Goal: Task Accomplishment & Management: Complete application form

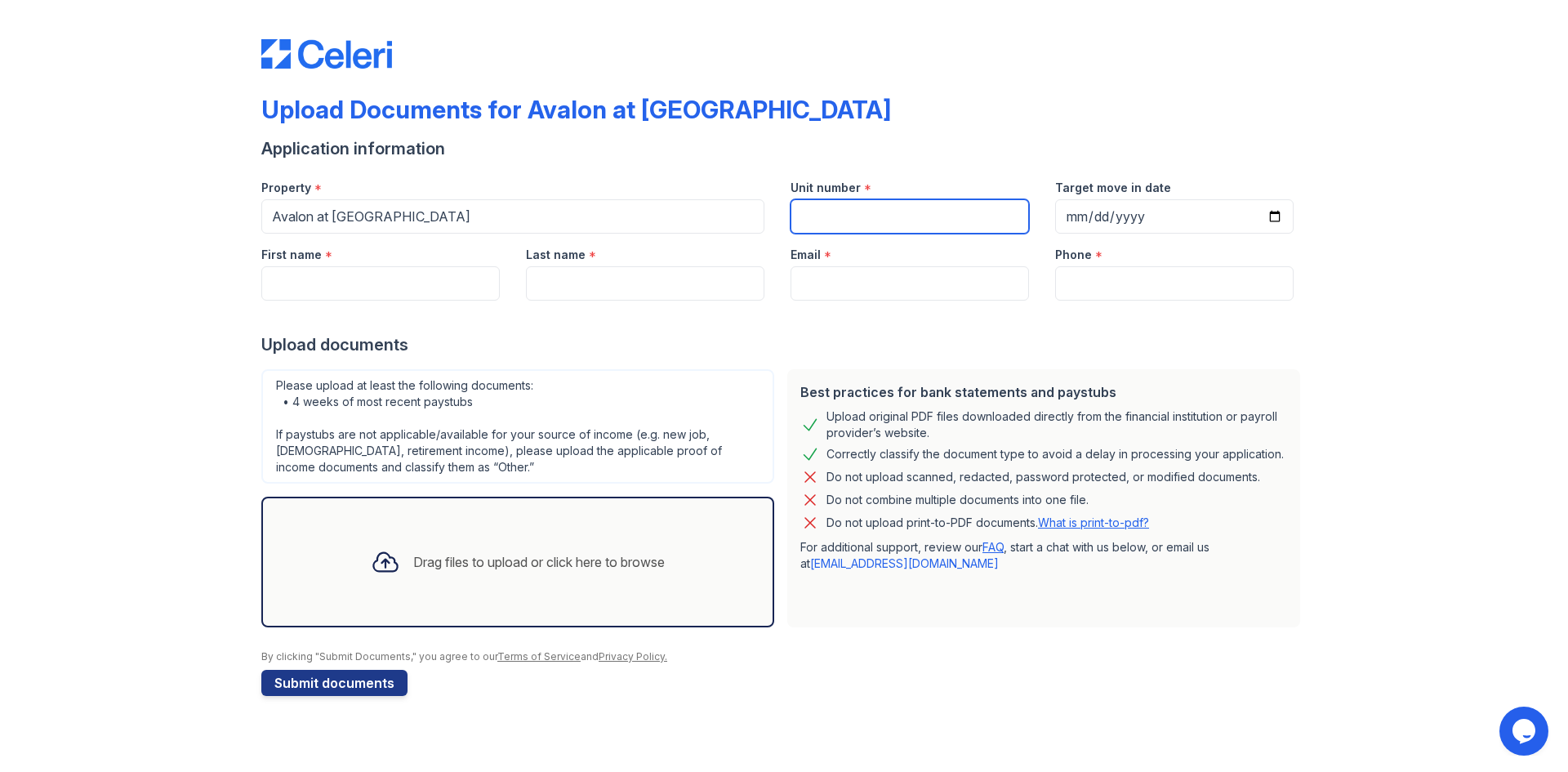
click at [953, 221] on input "Unit number" at bounding box center [910, 216] width 238 height 34
type input "2523"
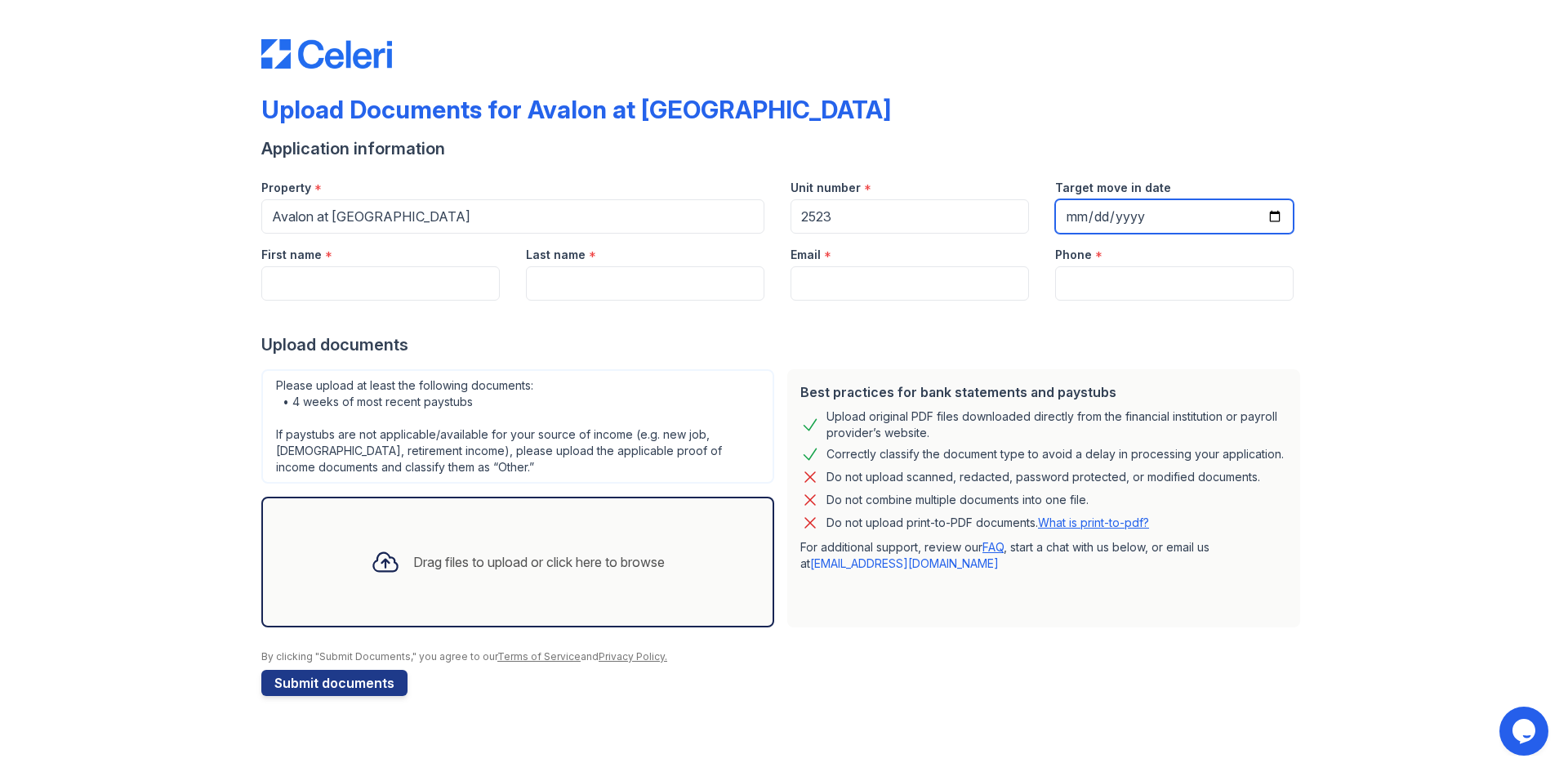
click at [1104, 219] on input "Target move in date" at bounding box center [1175, 216] width 238 height 34
click at [1053, 215] on div "Target move in date" at bounding box center [1175, 200] width 265 height 67
click at [1080, 215] on input "Target move in date" at bounding box center [1175, 216] width 238 height 34
type input "2025-09-02"
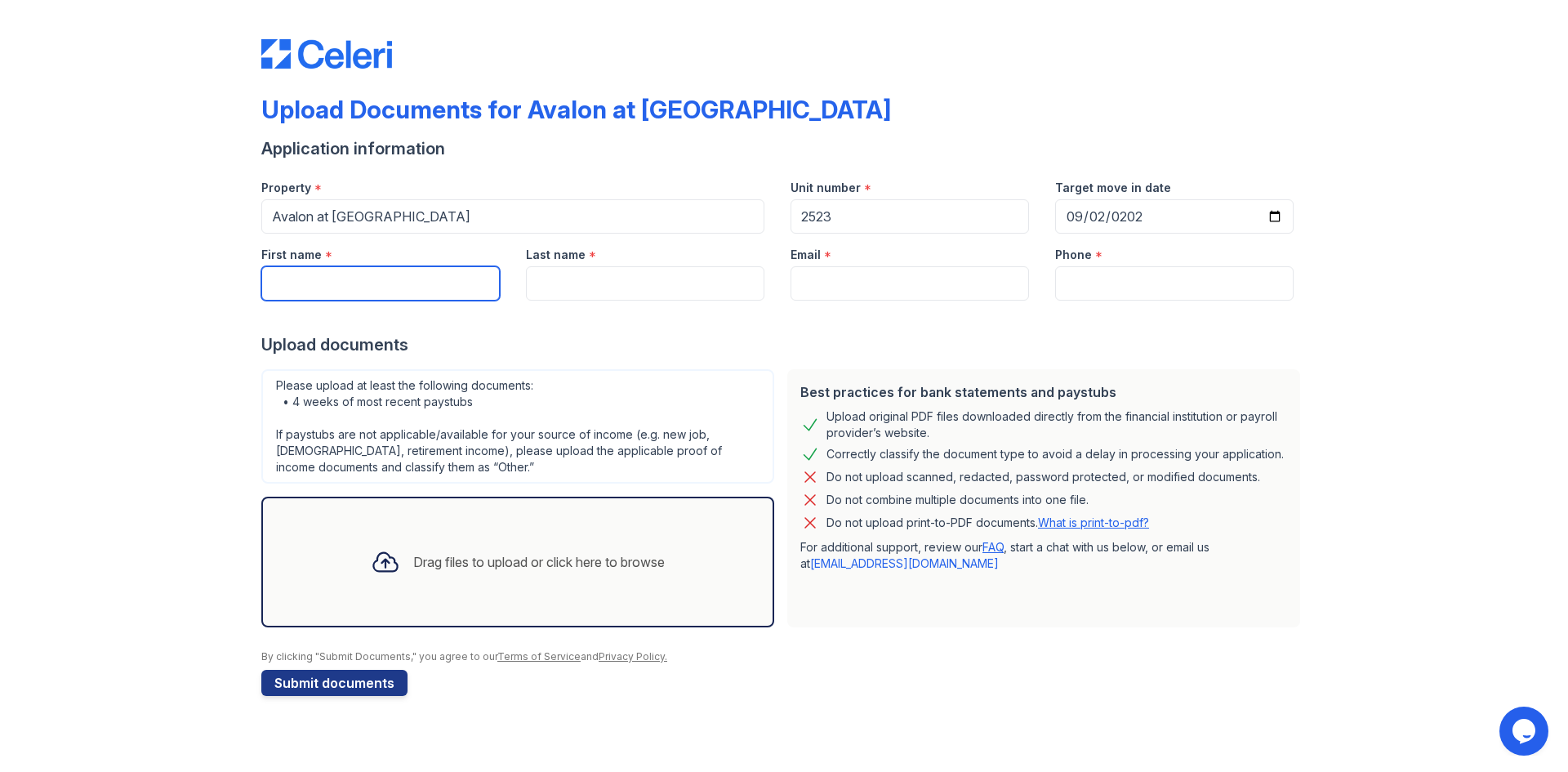
click at [322, 280] on input "First name" at bounding box center [380, 284] width 238 height 34
type input "terryn"
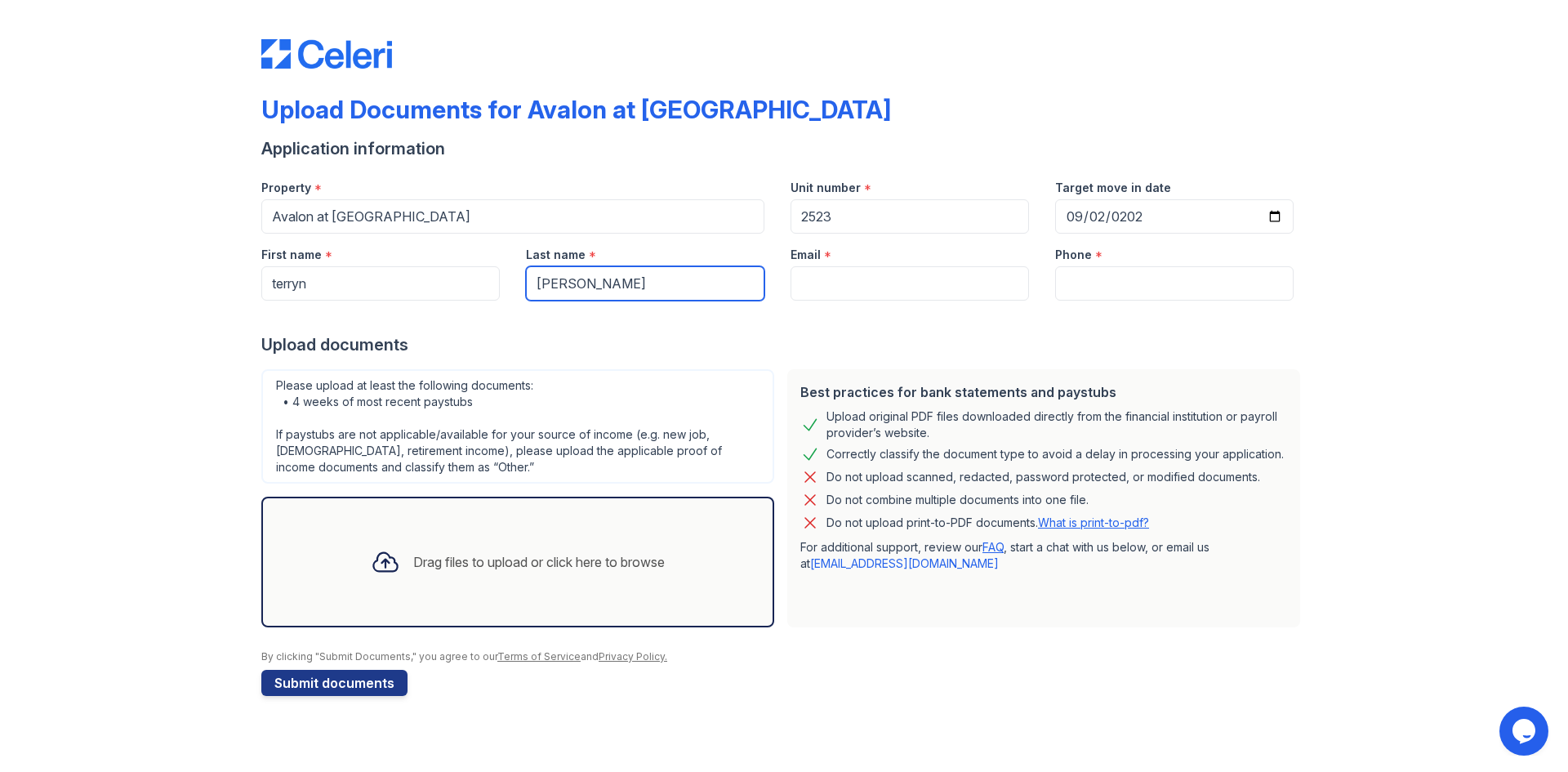
type input "kelly"
click at [923, 291] on input "Email" at bounding box center [910, 284] width 238 height 34
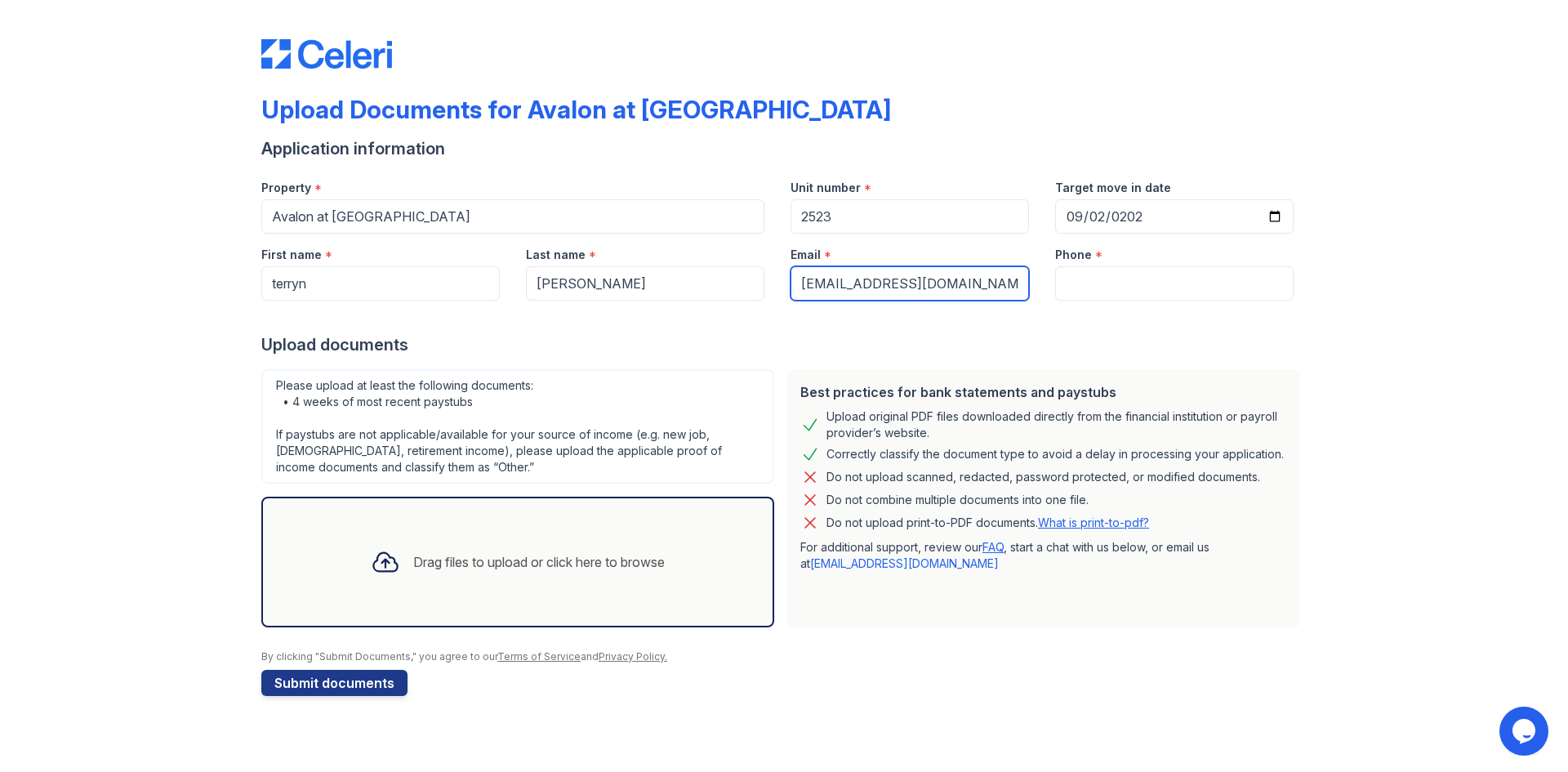
type input "kellyterryn@yahoo.com"
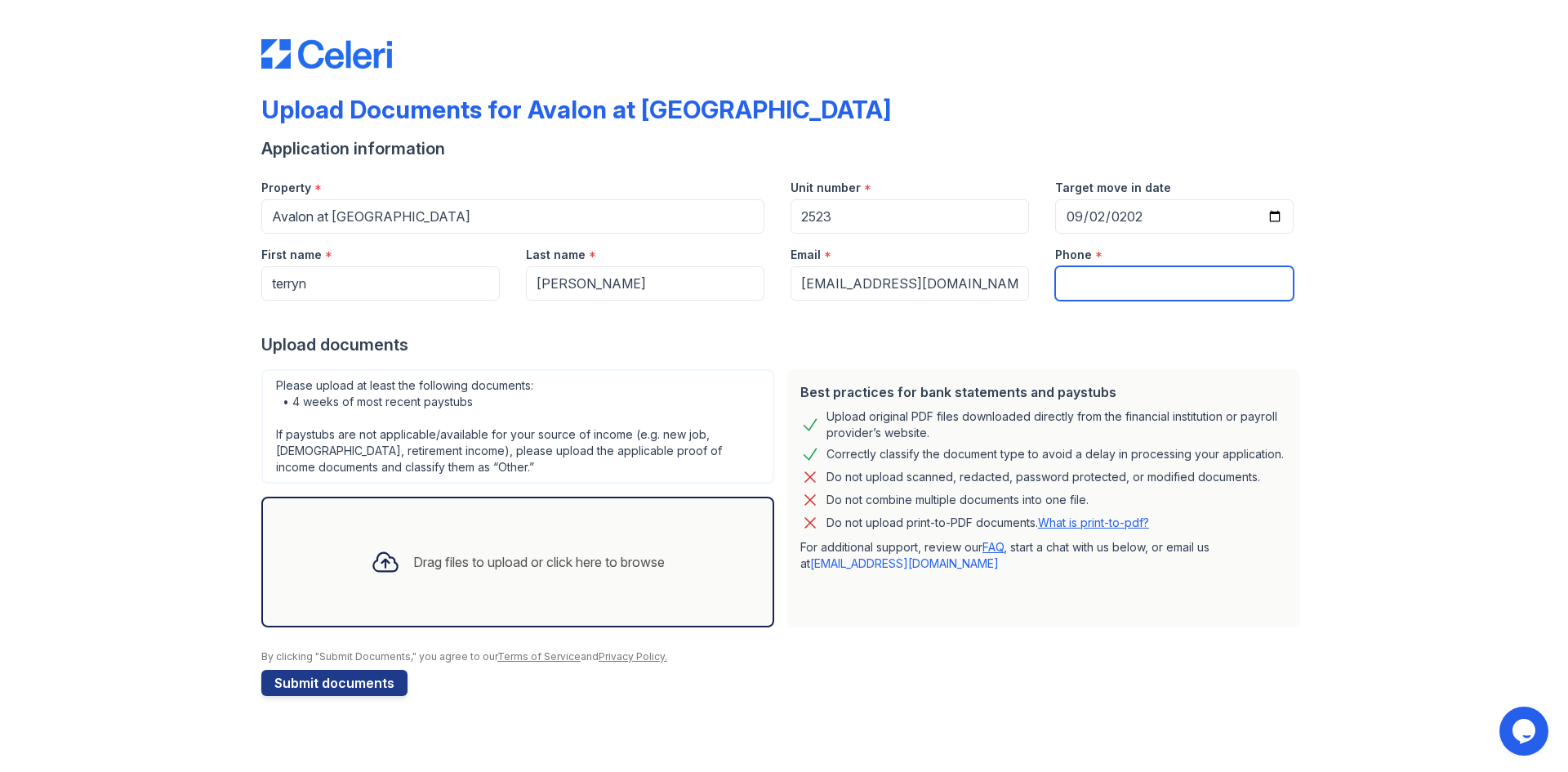
click at [1137, 279] on input "Phone" at bounding box center [1175, 284] width 238 height 34
type input "4697856513"
click at [387, 565] on icon at bounding box center [385, 562] width 30 height 30
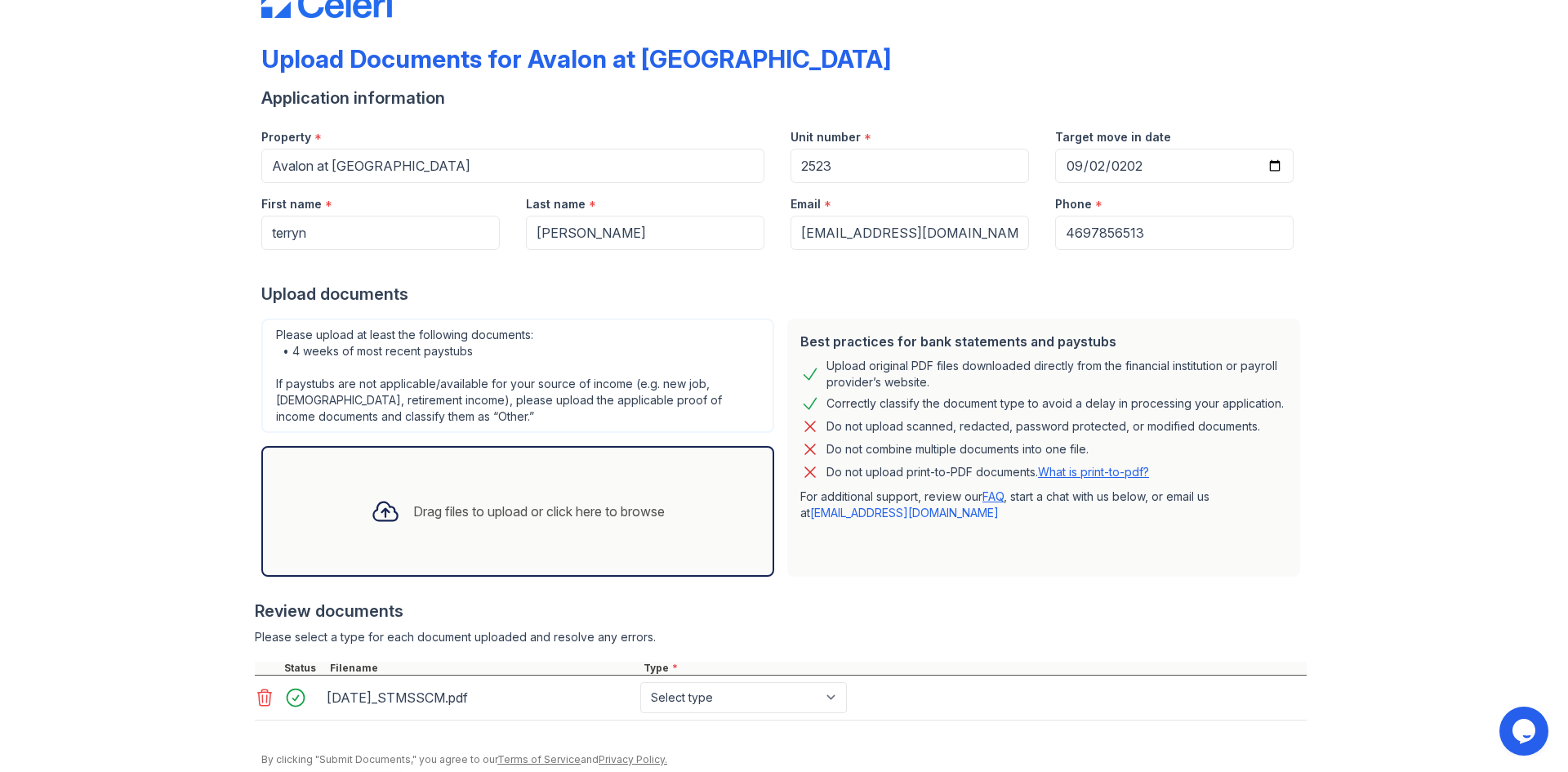
scroll to position [111, 0]
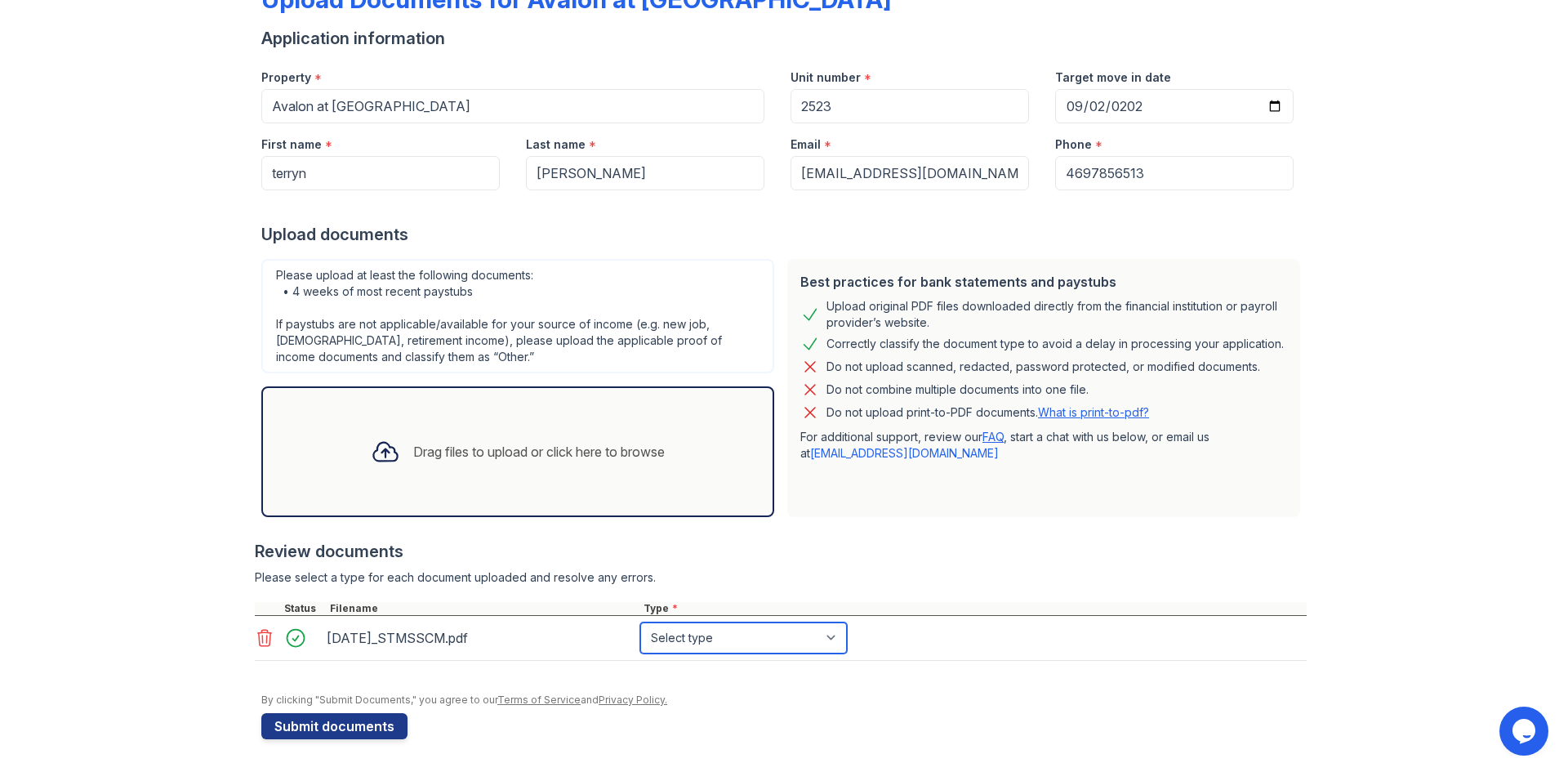
click at [721, 638] on select "Select type Paystub Bank Statement Offer Letter Tax Documents Benefit Award Let…" at bounding box center [743, 638] width 207 height 31
select select "bank_statement"
click at [640, 622] on select "Select type Paystub Bank Statement Offer Letter Tax Documents Benefit Award Let…" at bounding box center [743, 638] width 207 height 31
click at [392, 453] on div at bounding box center [385, 452] width 43 height 43
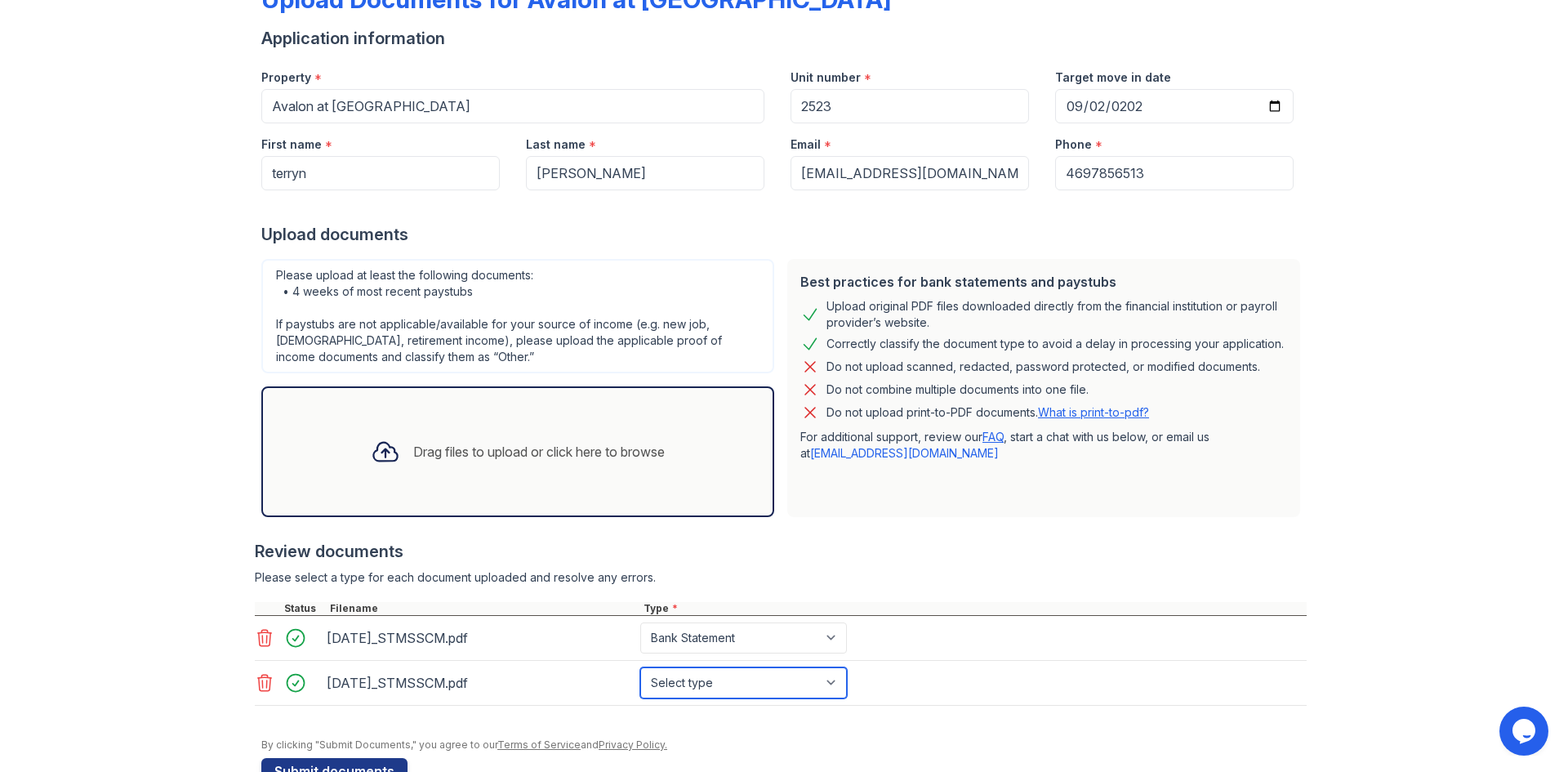
click at [769, 682] on select "Select type Paystub Bank Statement Offer Letter Tax Documents Benefit Award Let…" at bounding box center [743, 683] width 207 height 31
select select "bank_statement"
click at [640, 668] on select "Select type Paystub Bank Statement Offer Letter Tax Documents Benefit Award Let…" at bounding box center [743, 683] width 207 height 31
click at [371, 450] on icon at bounding box center [385, 452] width 30 height 30
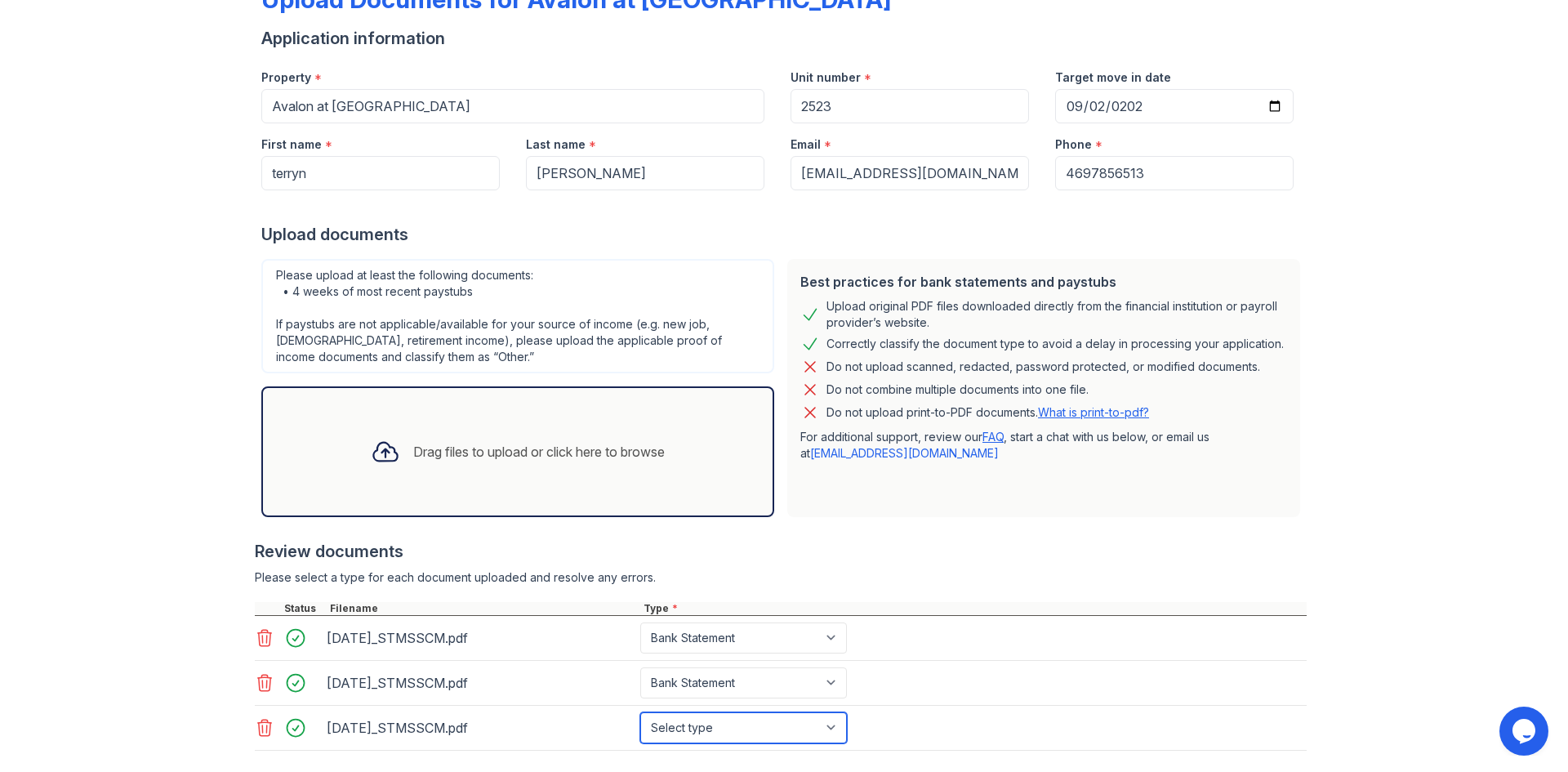
click at [772, 726] on select "Select type Paystub Bank Statement Offer Letter Tax Documents Benefit Award Let…" at bounding box center [743, 728] width 207 height 31
select select "bank_statement"
click at [640, 713] on select "Select type Paystub Bank Statement Offer Letter Tax Documents Benefit Award Let…" at bounding box center [743, 728] width 207 height 31
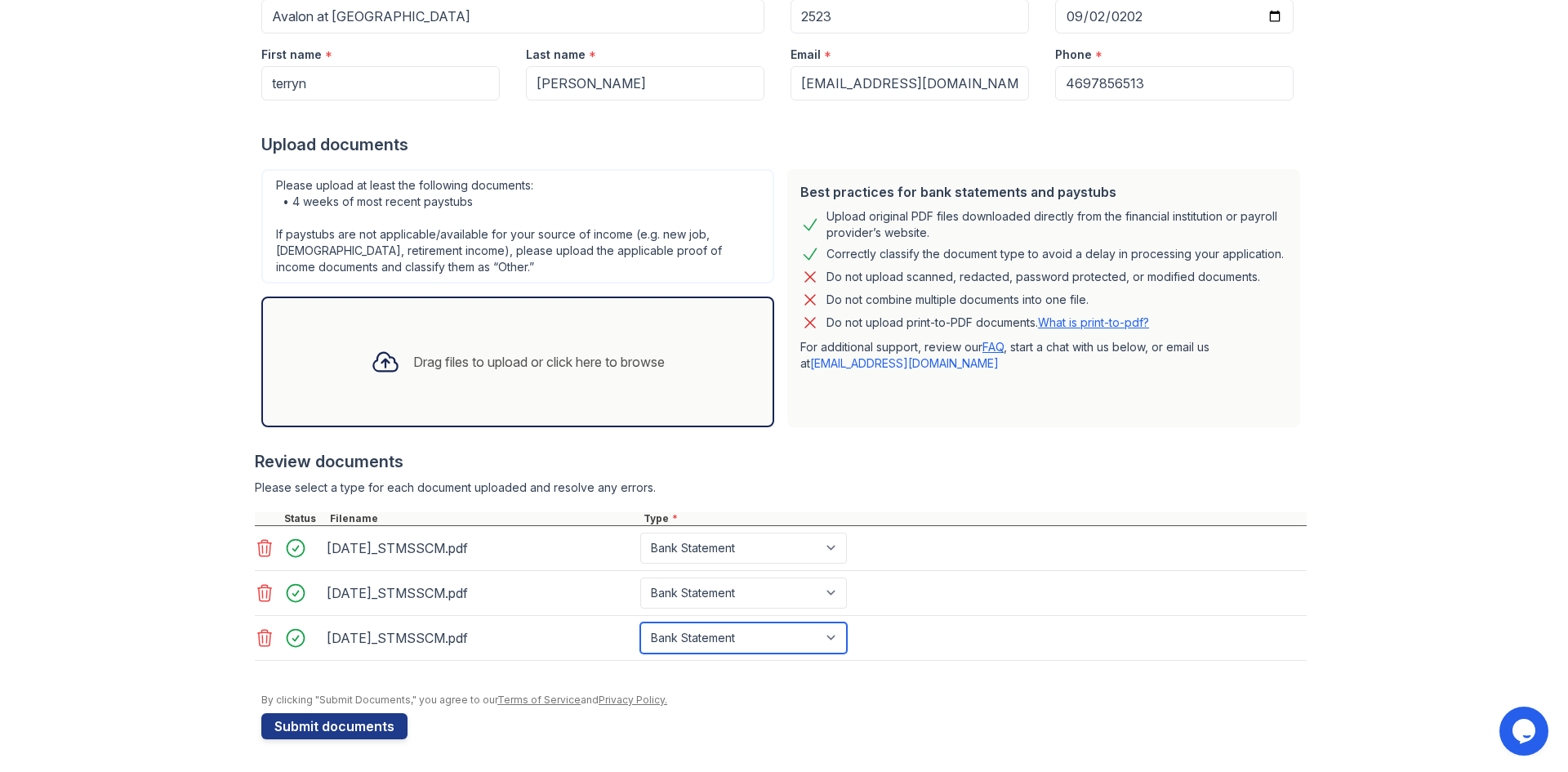
scroll to position [118, 0]
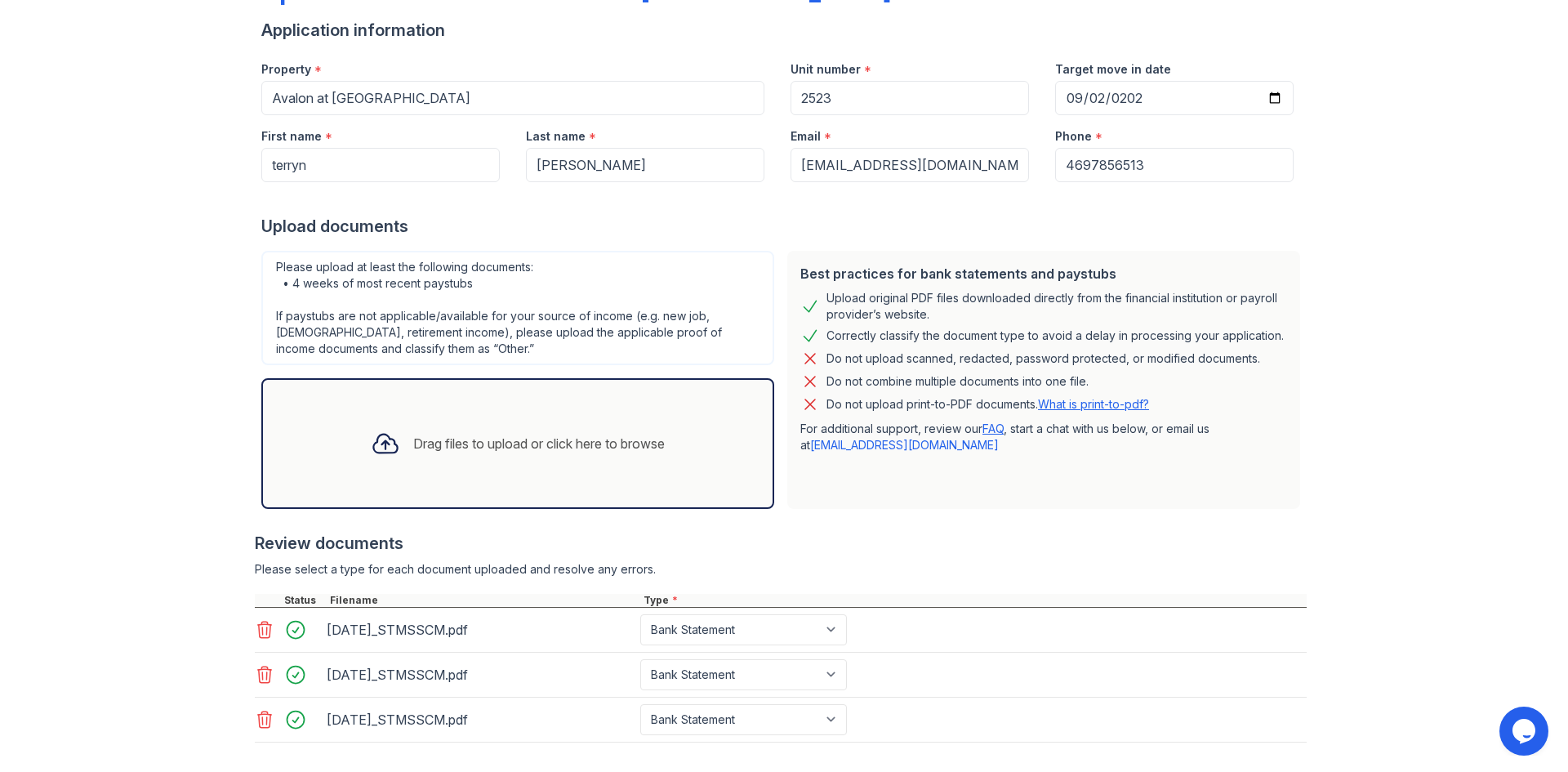
click at [413, 446] on div "Drag files to upload or click here to browse" at bounding box center [539, 443] width 251 height 20
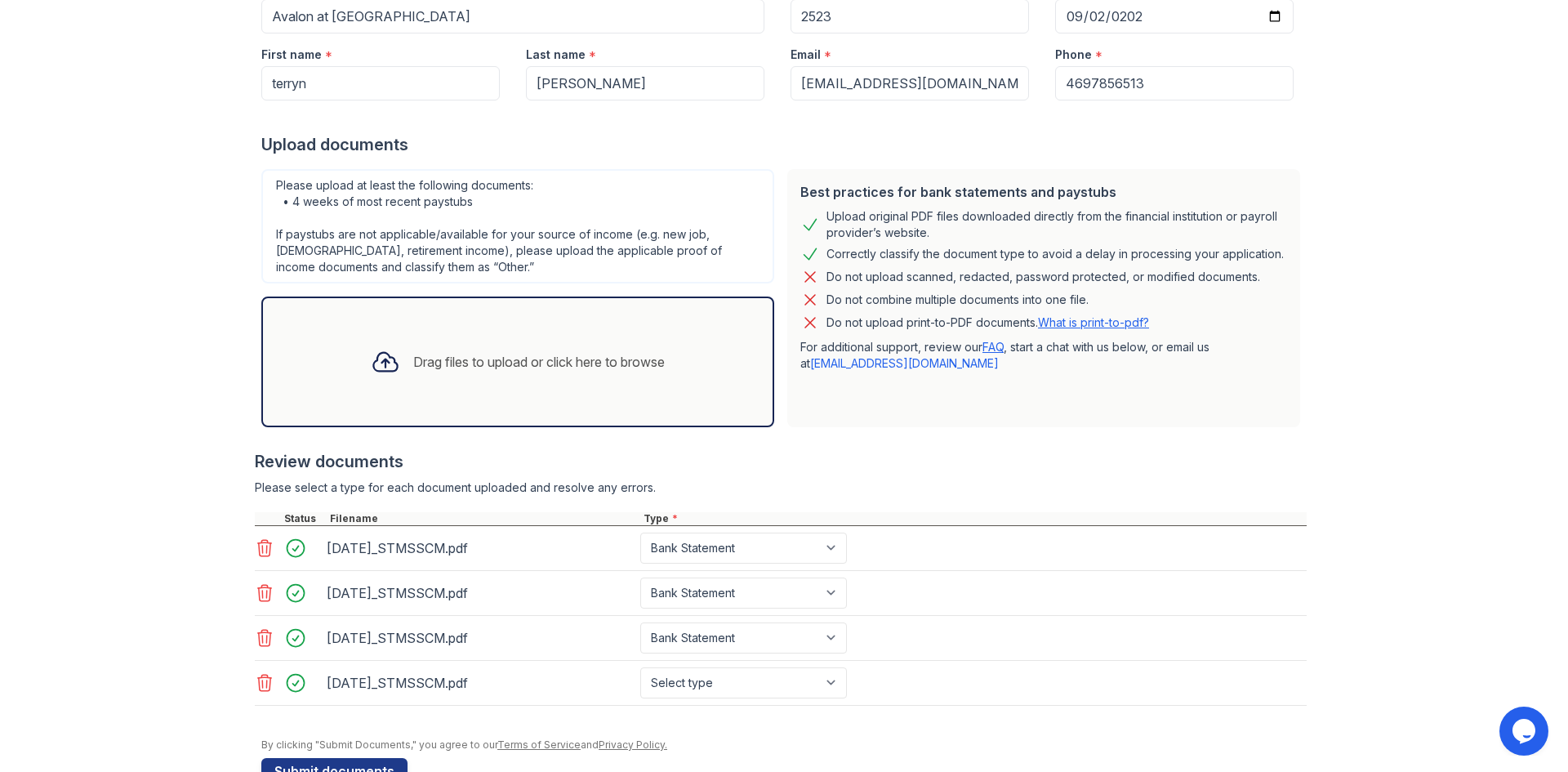
scroll to position [245, 0]
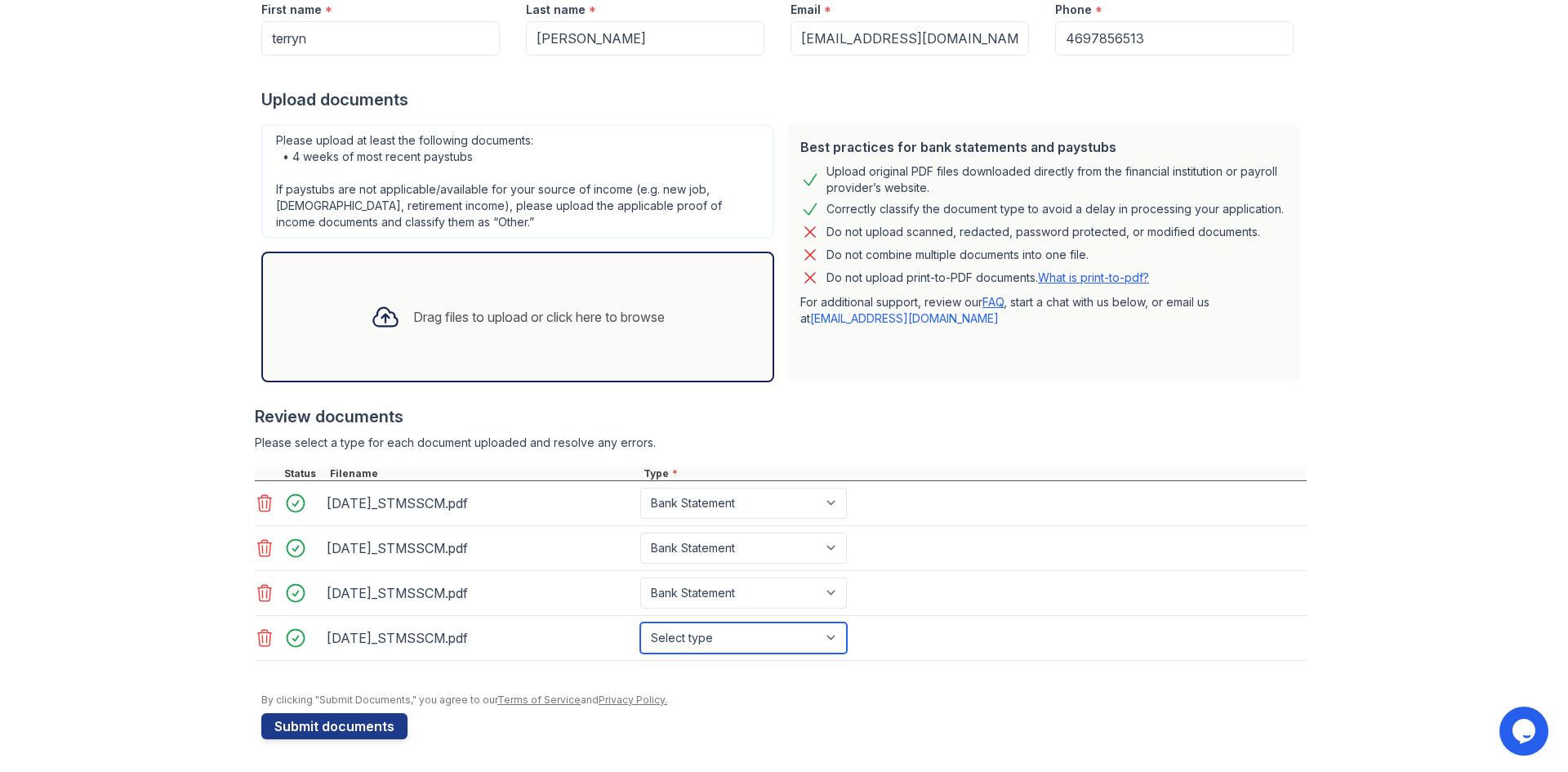
click at [698, 651] on select "Select type Paystub Bank Statement Offer Letter Tax Documents Benefit Award Let…" at bounding box center [743, 638] width 207 height 31
select select "bank_statement"
click at [640, 622] on select "Select type Paystub Bank Statement Offer Letter Tax Documents Benefit Award Let…" at bounding box center [743, 638] width 207 height 31
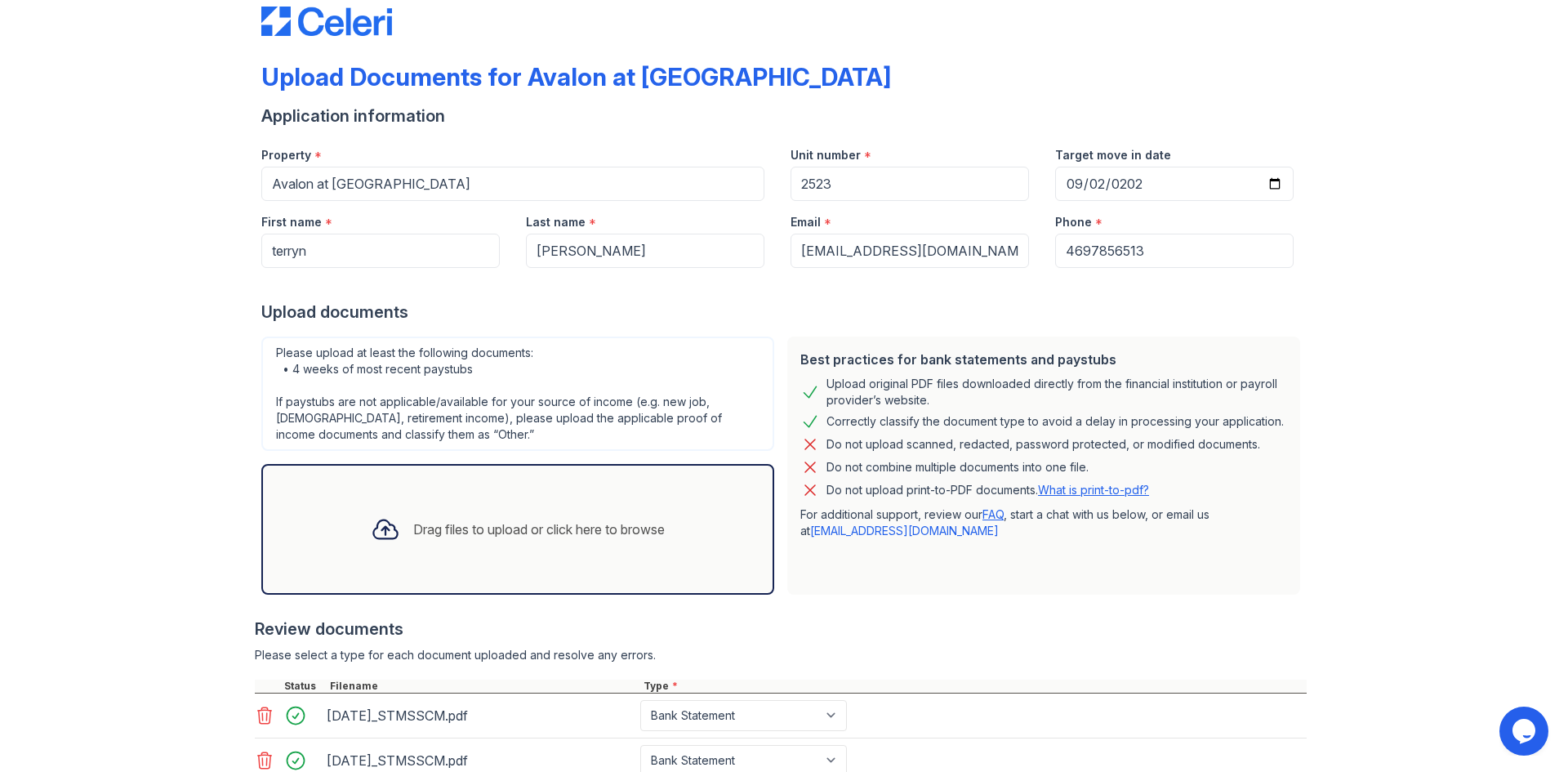
scroll to position [0, 0]
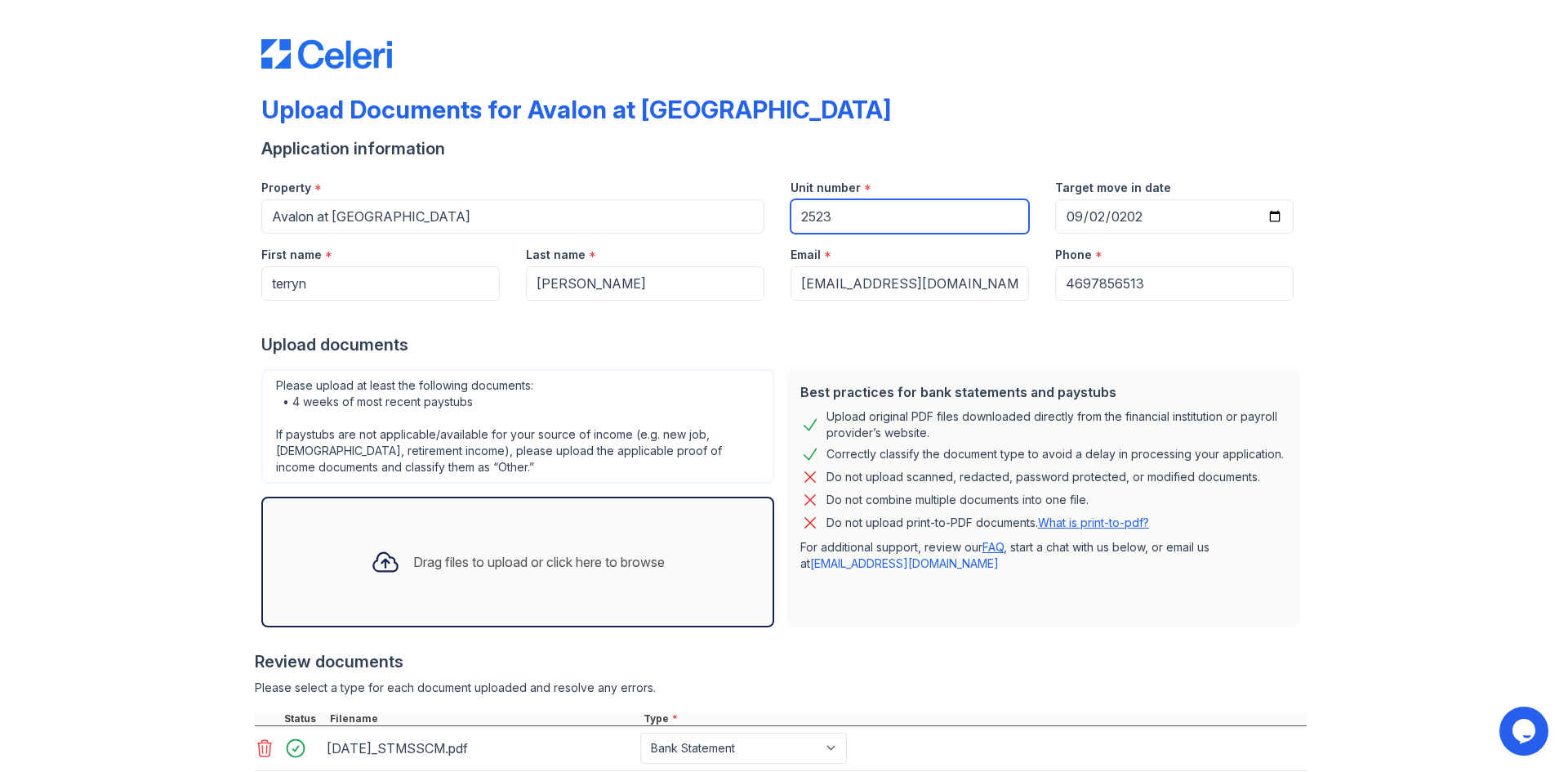
click at [924, 227] on input "2523" at bounding box center [910, 216] width 238 height 34
drag, startPoint x: 921, startPoint y: 227, endPoint x: 794, endPoint y: 221, distance: 127.1
click at [794, 221] on input "2523" at bounding box center [910, 216] width 238 height 34
type input "2523"
click at [1075, 135] on div "Upload Documents for Avalon at Chase Oaks" at bounding box center [784, 115] width 1046 height 43
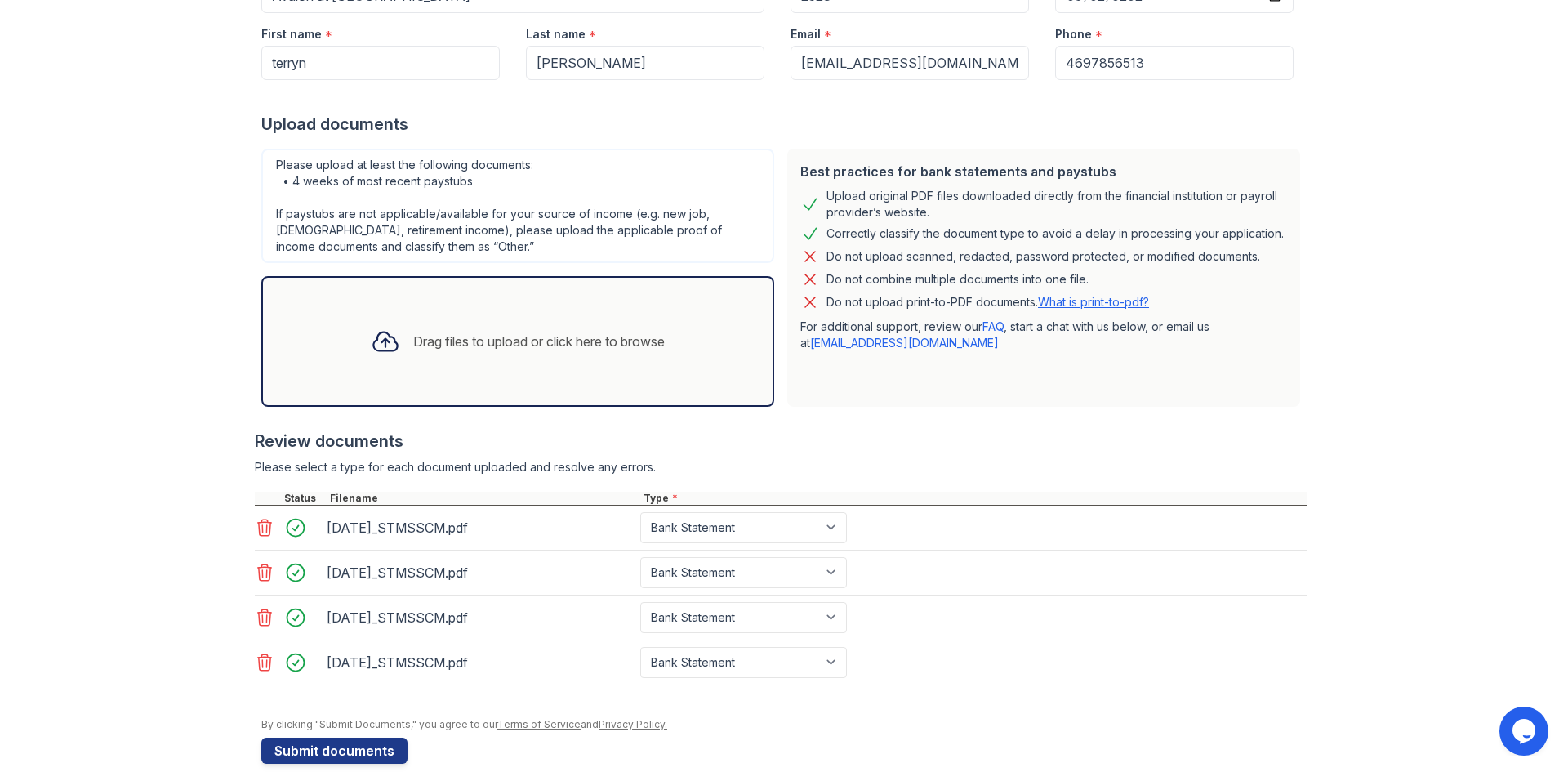
scroll to position [245, 0]
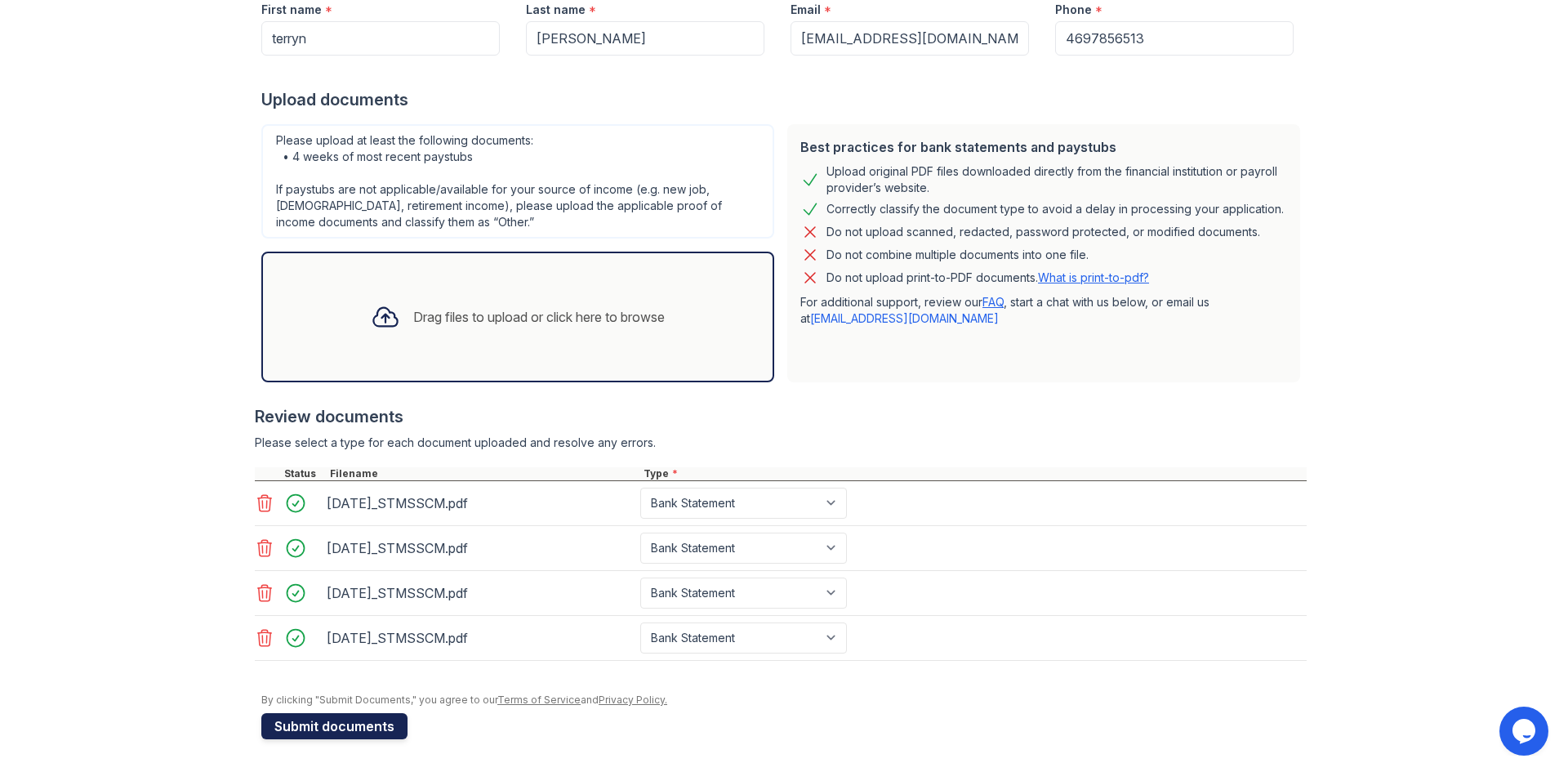
click at [325, 732] on button "Submit documents" at bounding box center [334, 726] width 147 height 26
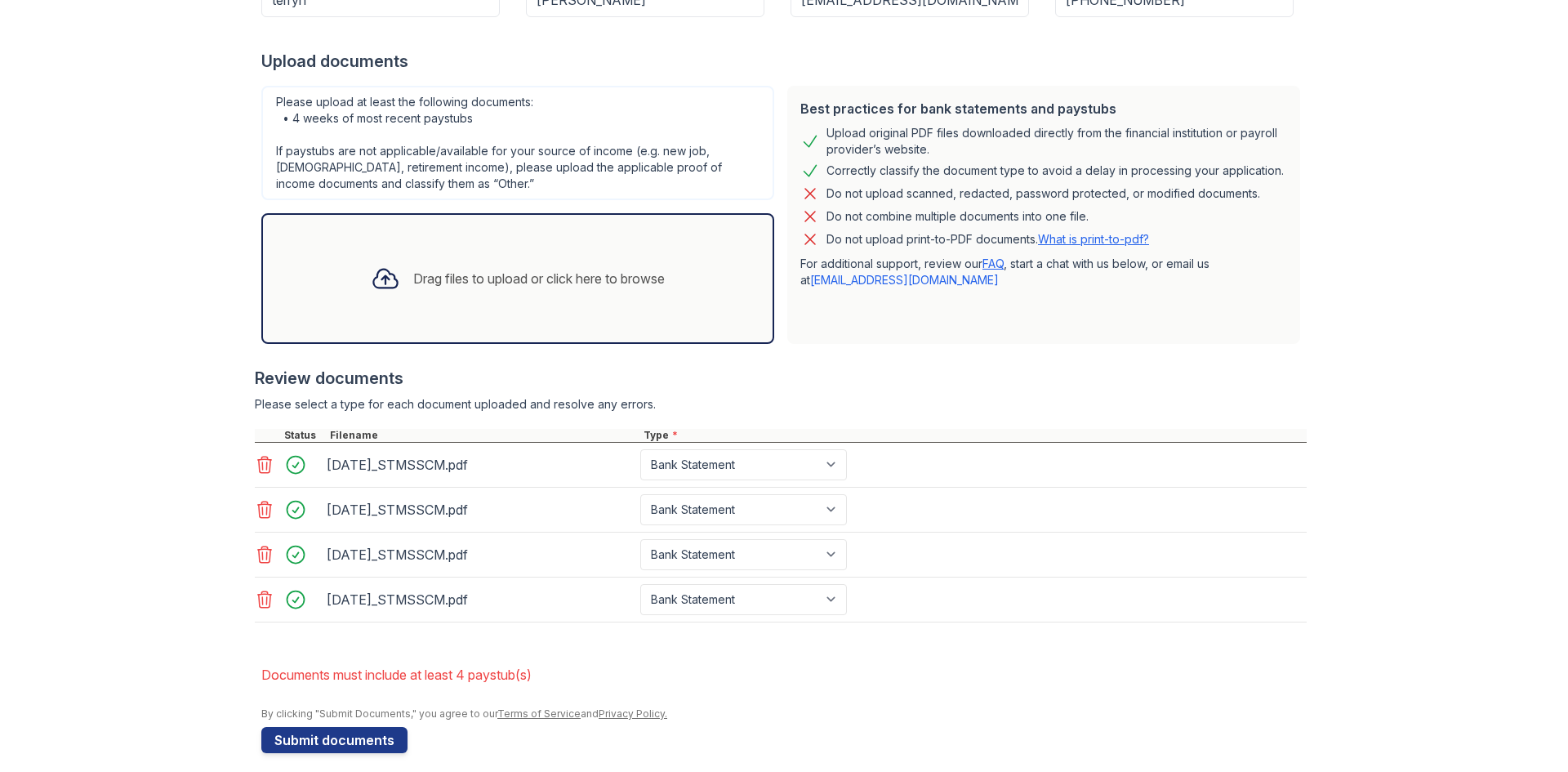
scroll to position [343, 0]
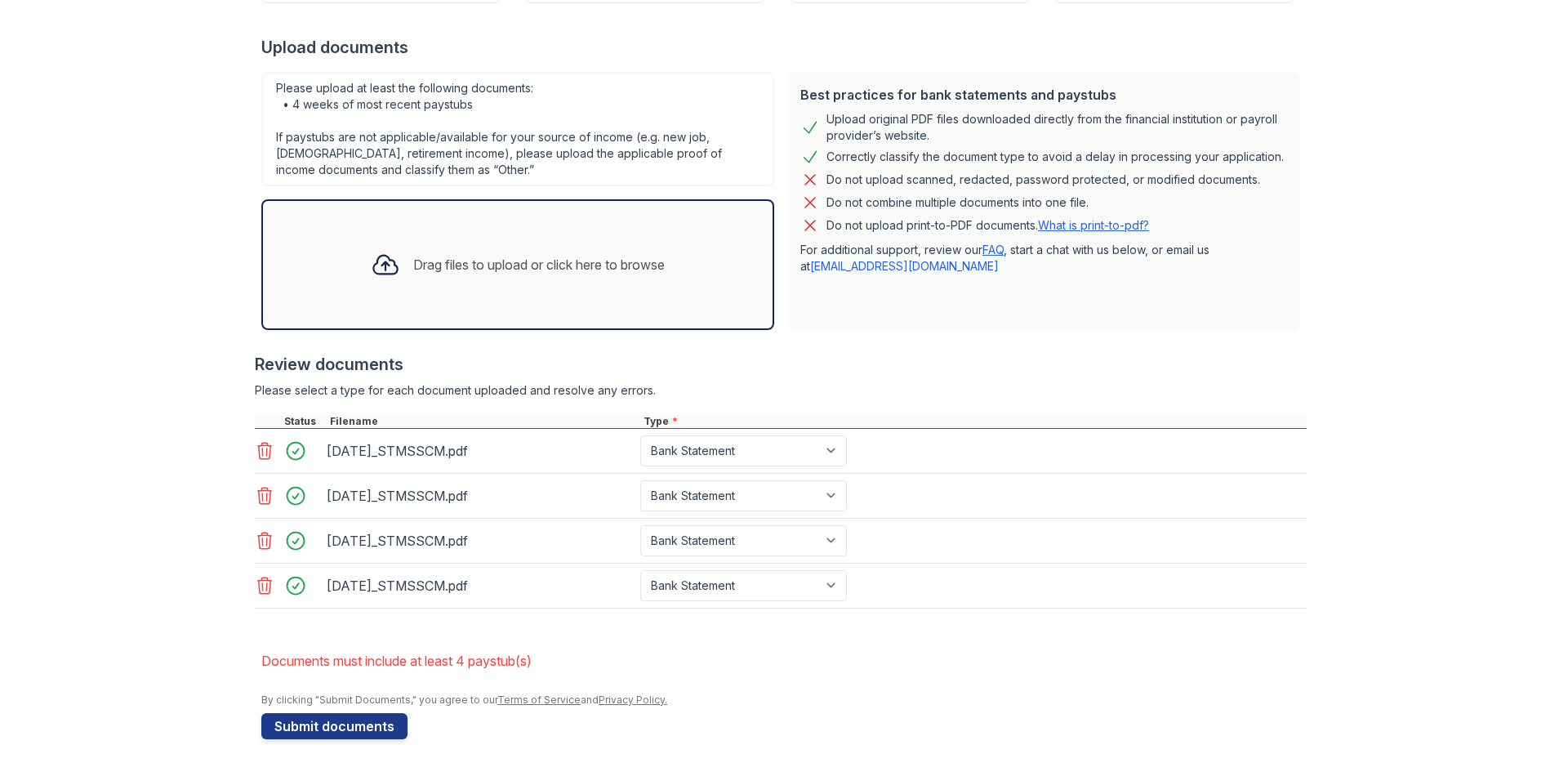
click at [469, 270] on div "Drag files to upload or click here to browse" at bounding box center [539, 265] width 251 height 20
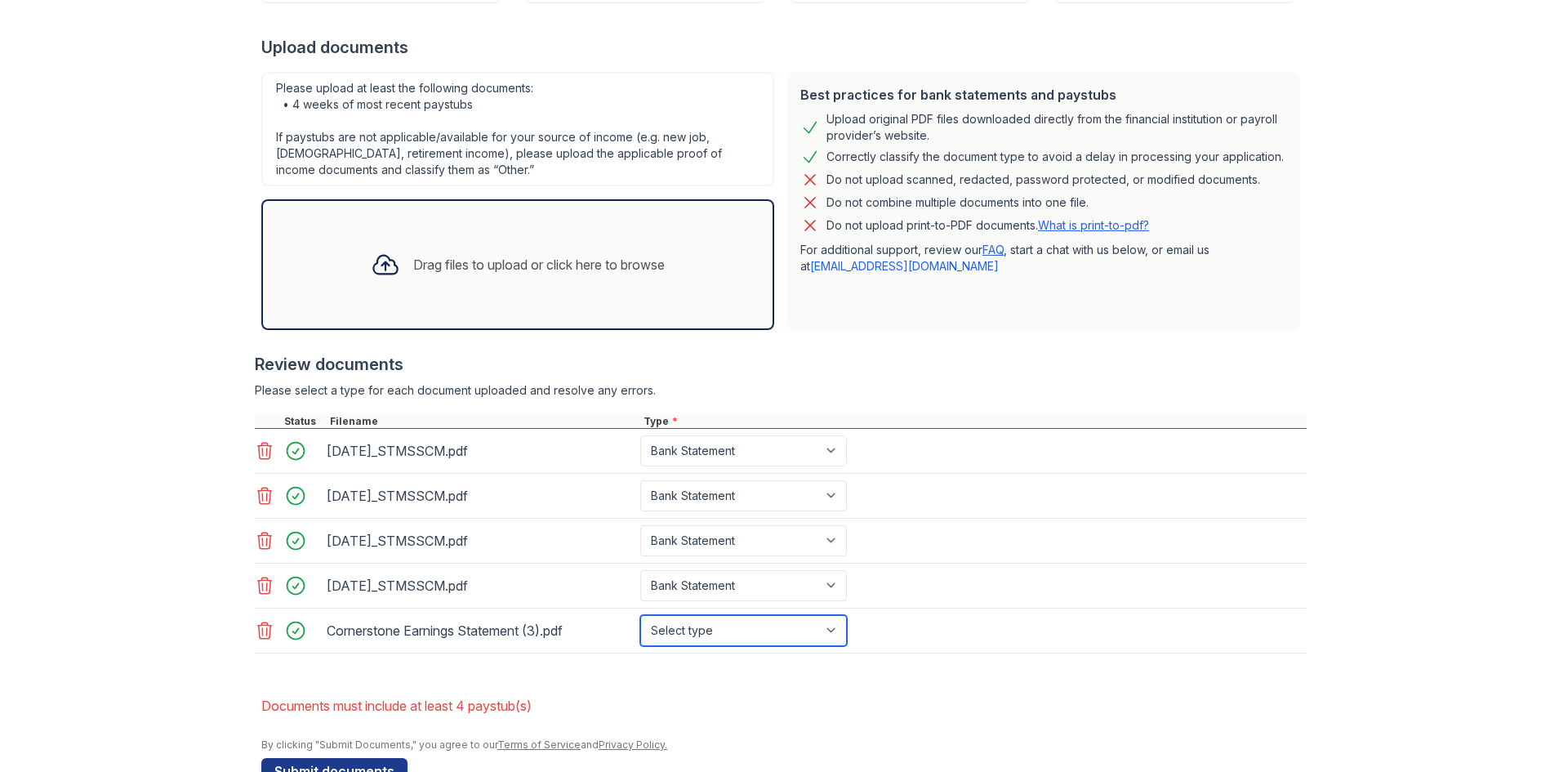
click at [666, 637] on select "Select type Paystub Bank Statement Offer Letter Tax Documents Benefit Award Let…" at bounding box center [743, 631] width 207 height 31
select select "paystub"
click at [640, 616] on select "Select type Paystub Bank Statement Offer Letter Tax Documents Benefit Award Let…" at bounding box center [743, 631] width 207 height 31
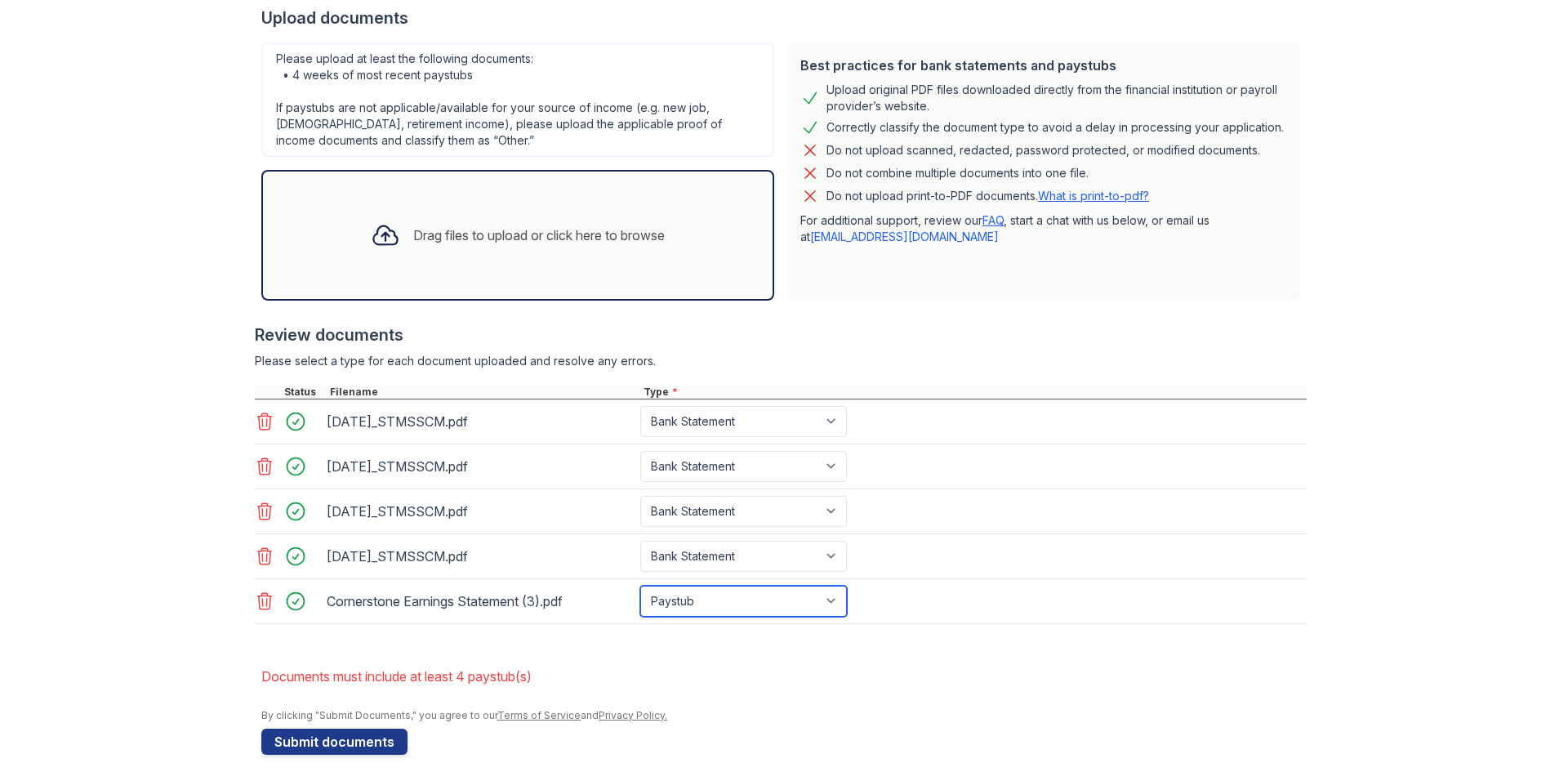
scroll to position [388, 0]
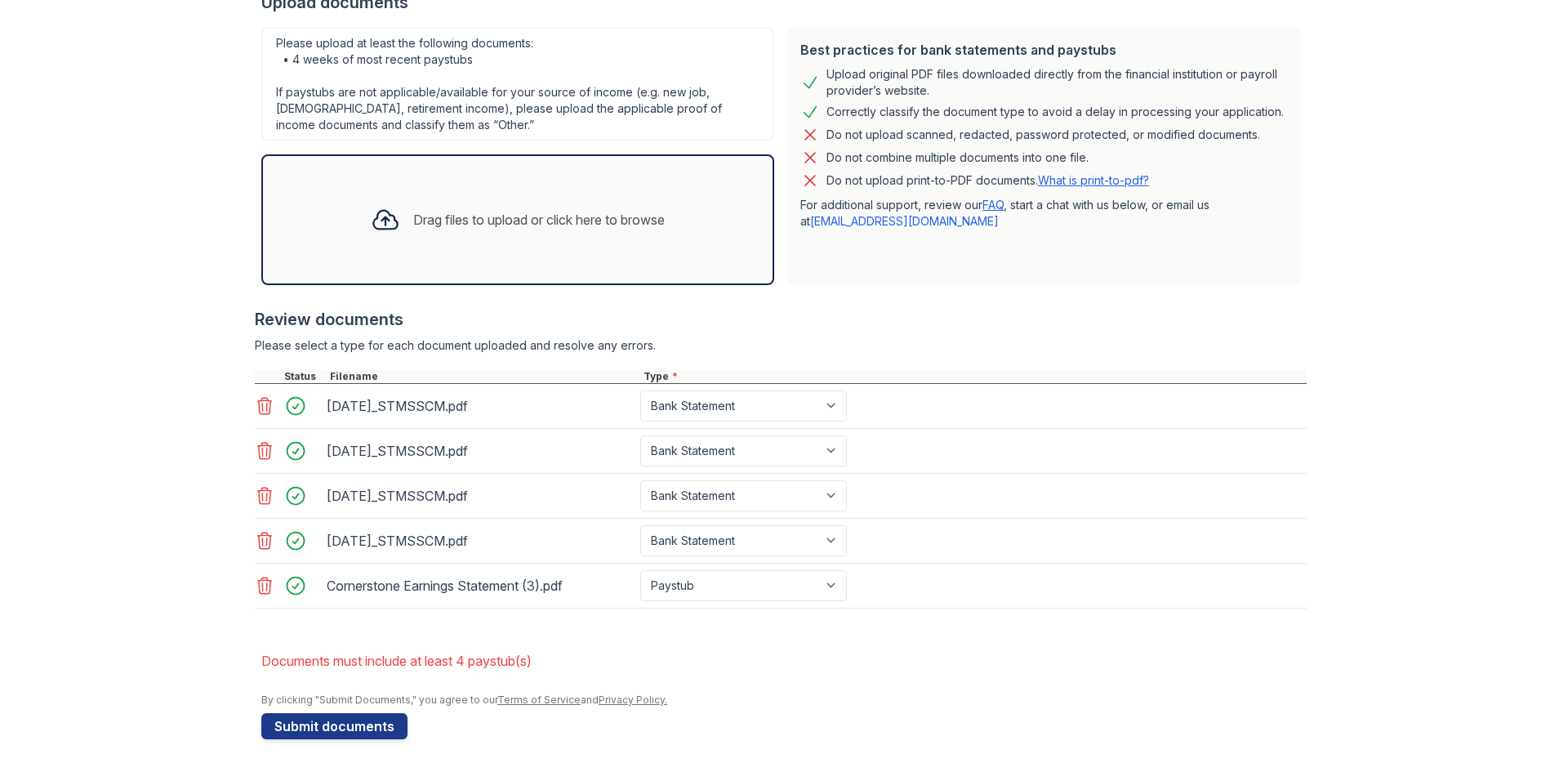
click at [457, 223] on div "Drag files to upload or click here to browse" at bounding box center [539, 219] width 251 height 20
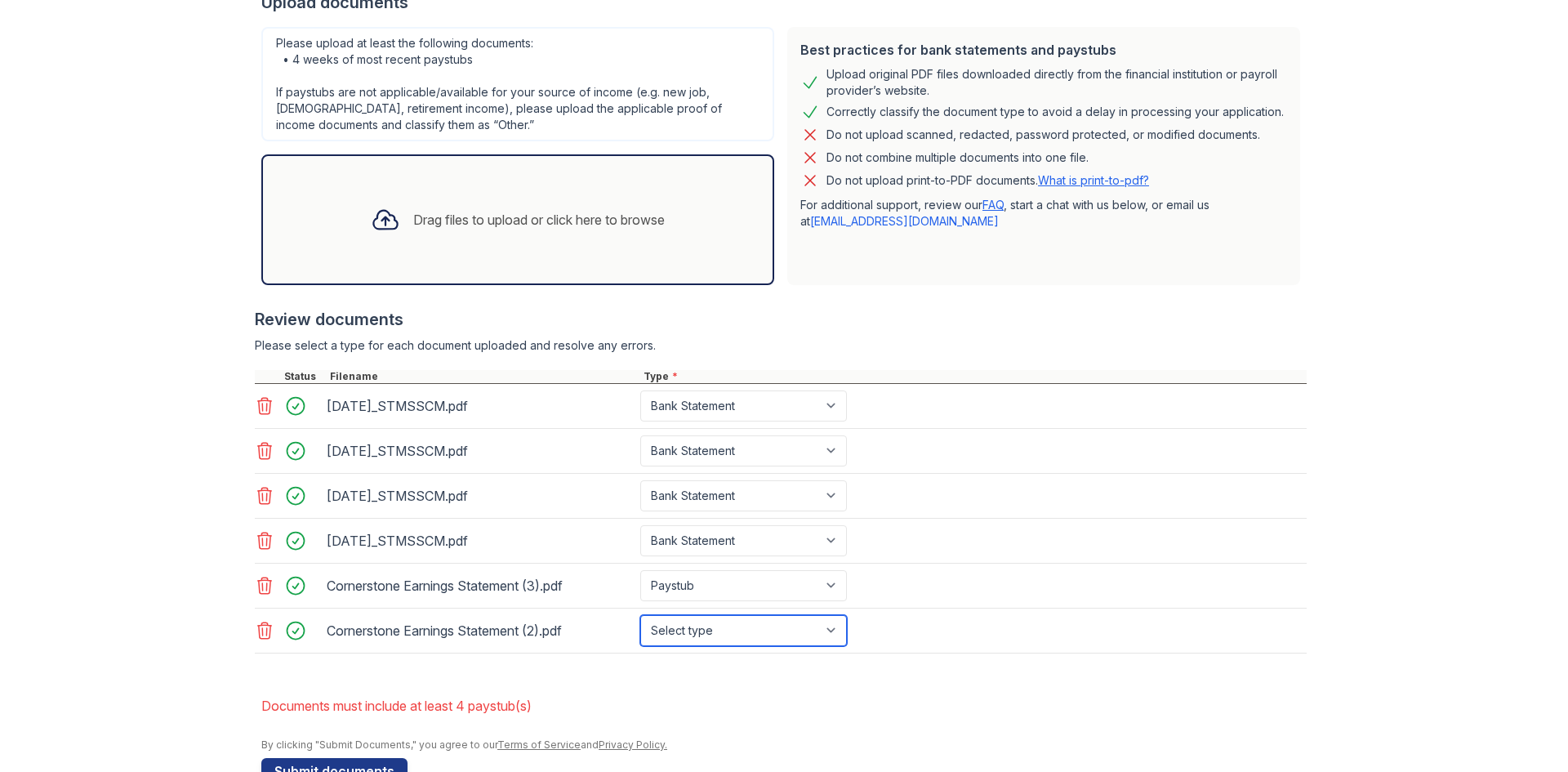
click at [731, 632] on select "Select type Paystub Bank Statement Offer Letter Tax Documents Benefit Award Let…" at bounding box center [743, 631] width 207 height 31
select select "paystub"
click at [640, 616] on select "Select type Paystub Bank Statement Offer Letter Tax Documents Benefit Award Let…" at bounding box center [743, 631] width 207 height 31
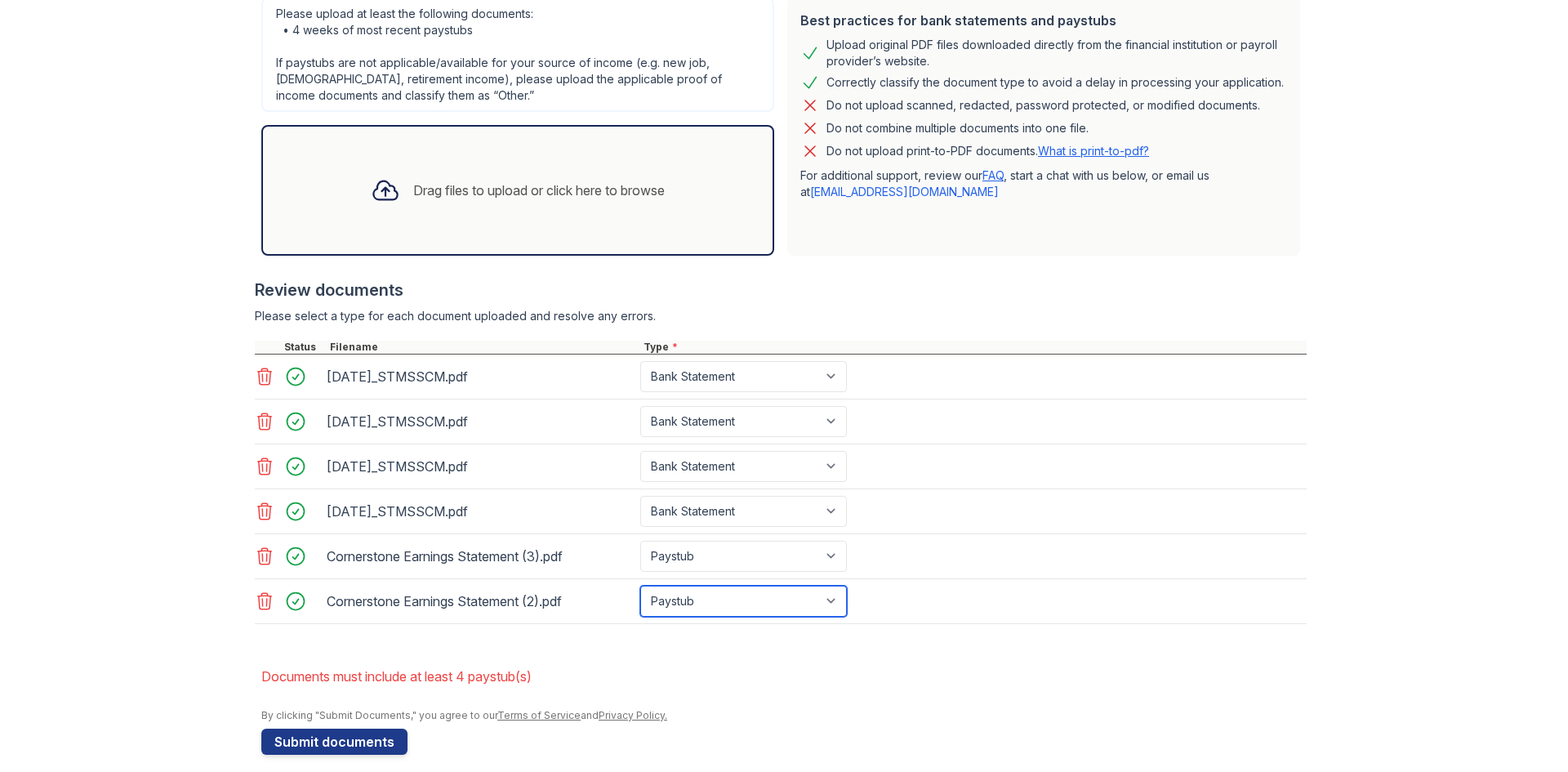
scroll to position [433, 0]
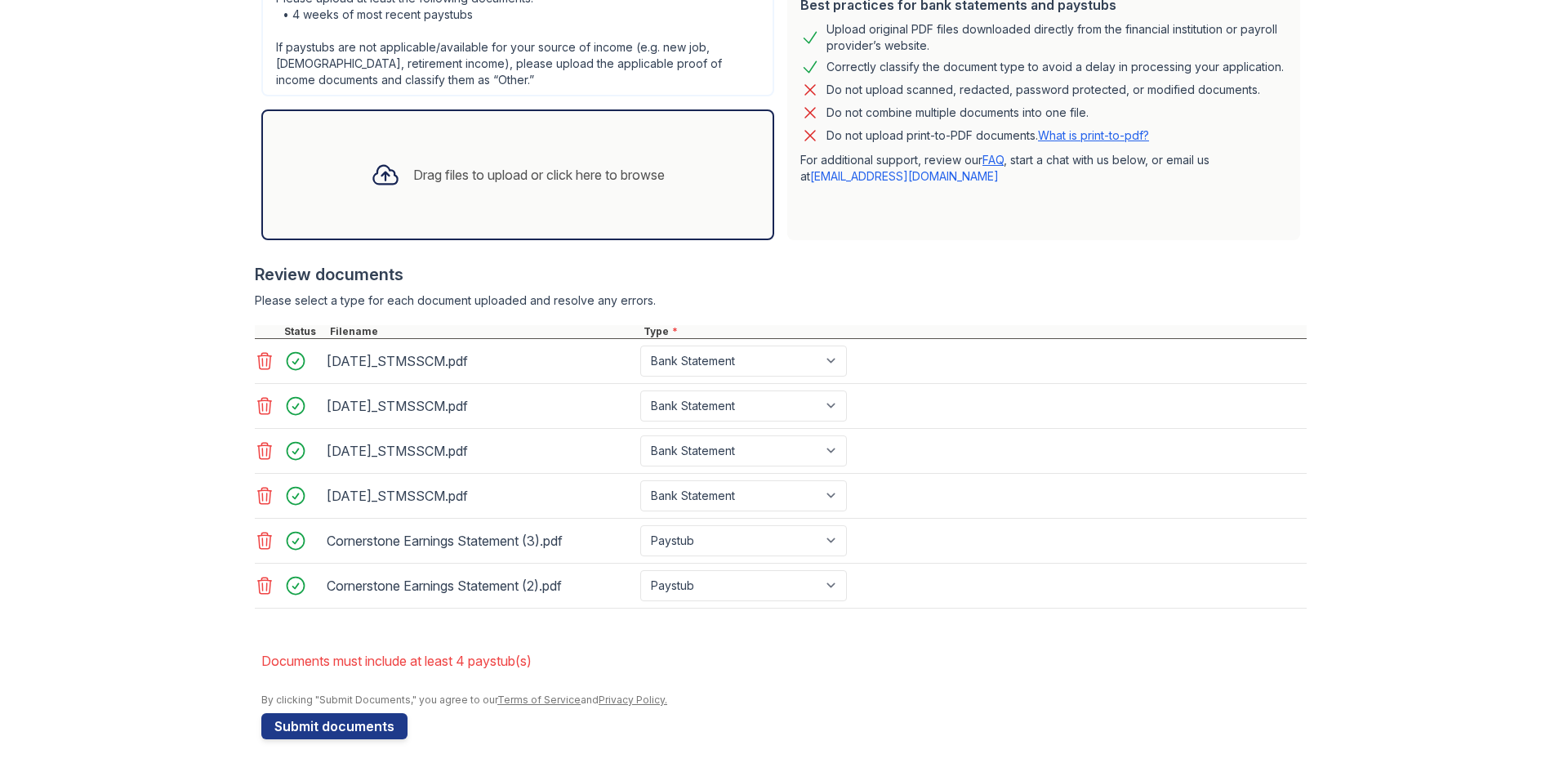
click at [503, 173] on div "Drag files to upload or click here to browse" at bounding box center [539, 174] width 251 height 20
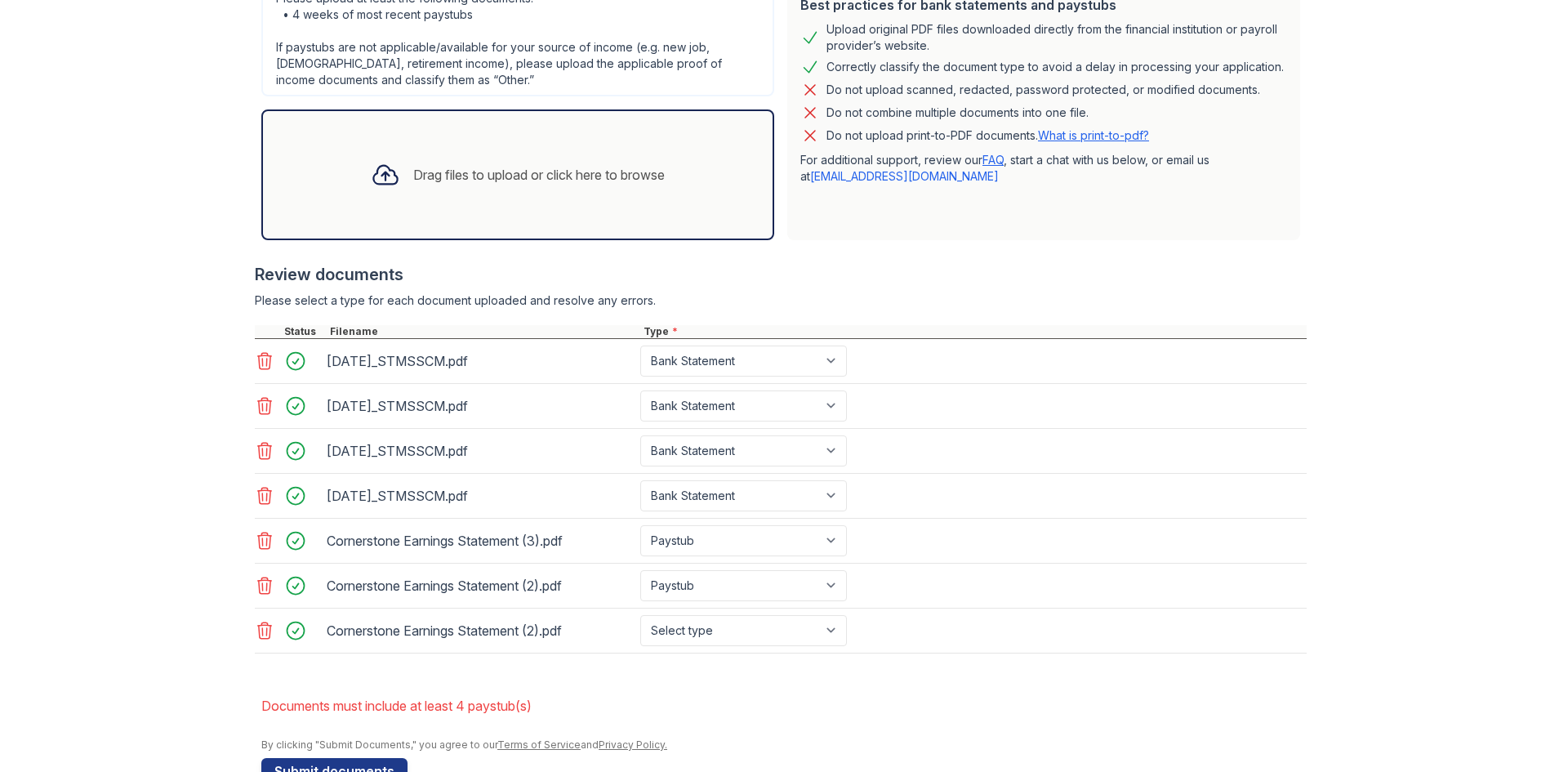
click at [260, 632] on icon at bounding box center [265, 631] width 20 height 20
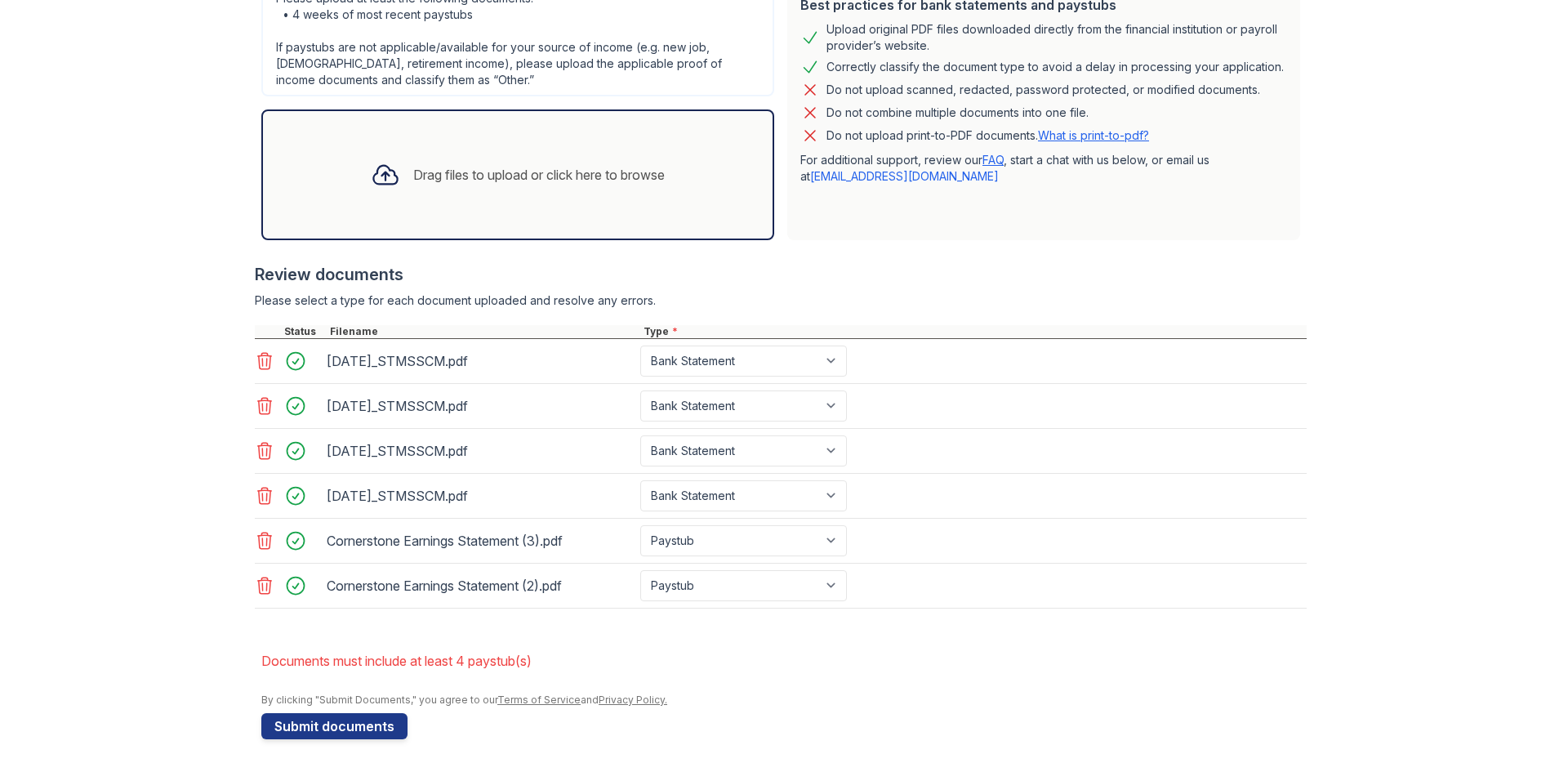
click at [392, 179] on div at bounding box center [385, 174] width 43 height 43
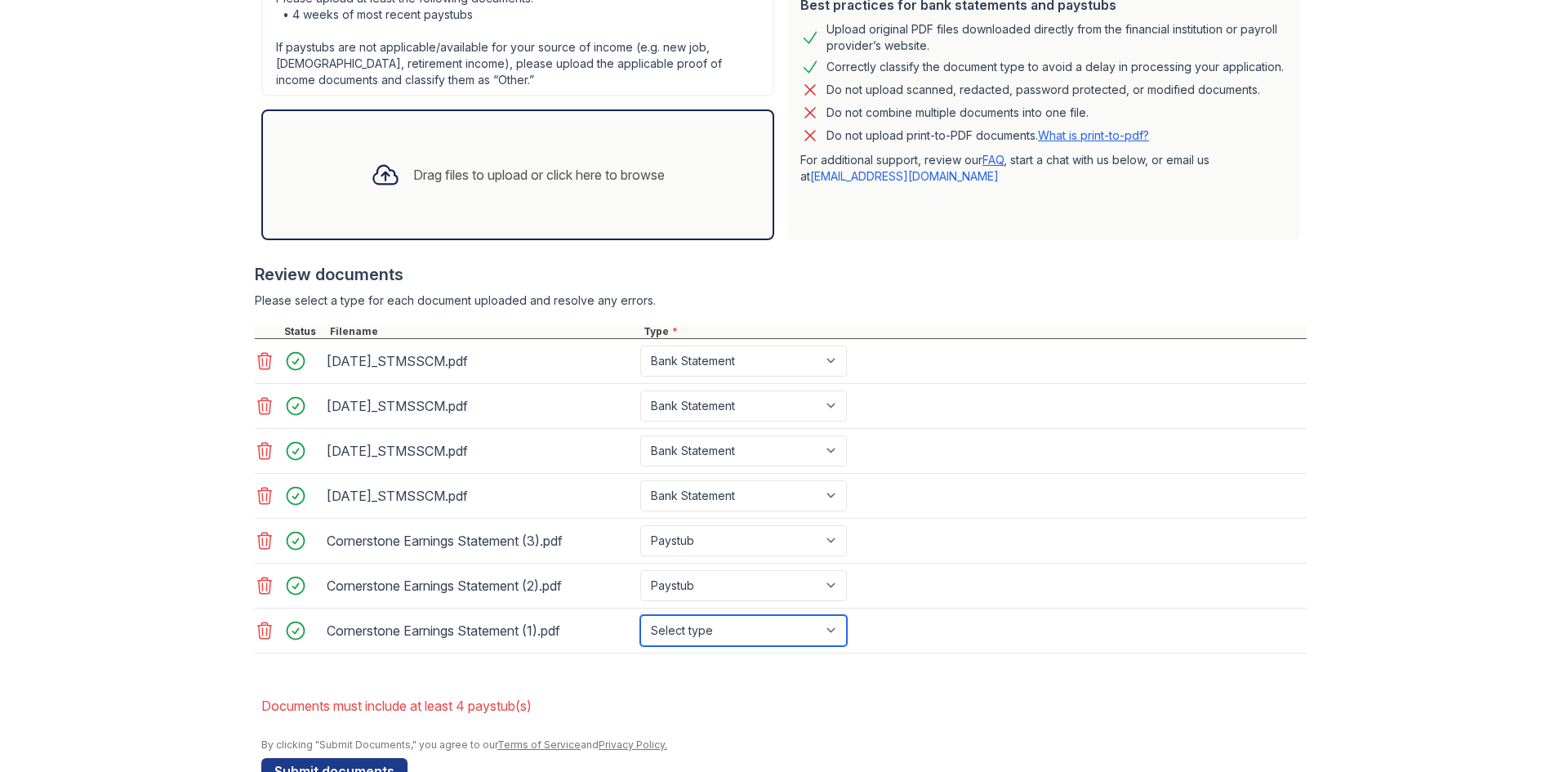
click at [700, 639] on select "Select type Paystub Bank Statement Offer Letter Tax Documents Benefit Award Let…" at bounding box center [743, 631] width 207 height 31
select select "paystub"
click at [640, 616] on select "Select type Paystub Bank Statement Offer Letter Tax Documents Benefit Award Let…" at bounding box center [743, 631] width 207 height 31
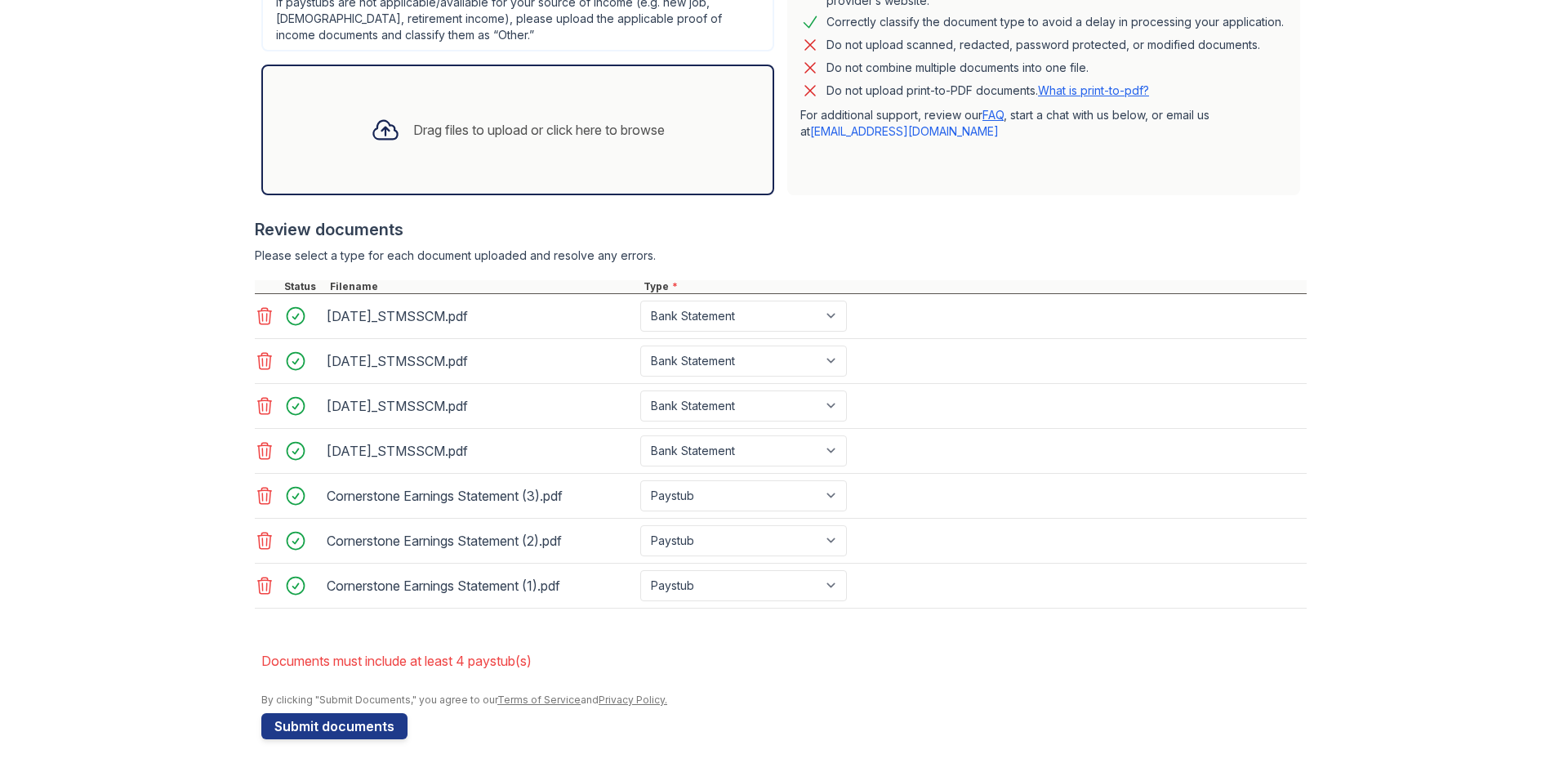
click at [439, 121] on div "Drag files to upload or click here to browse" at bounding box center [539, 130] width 251 height 20
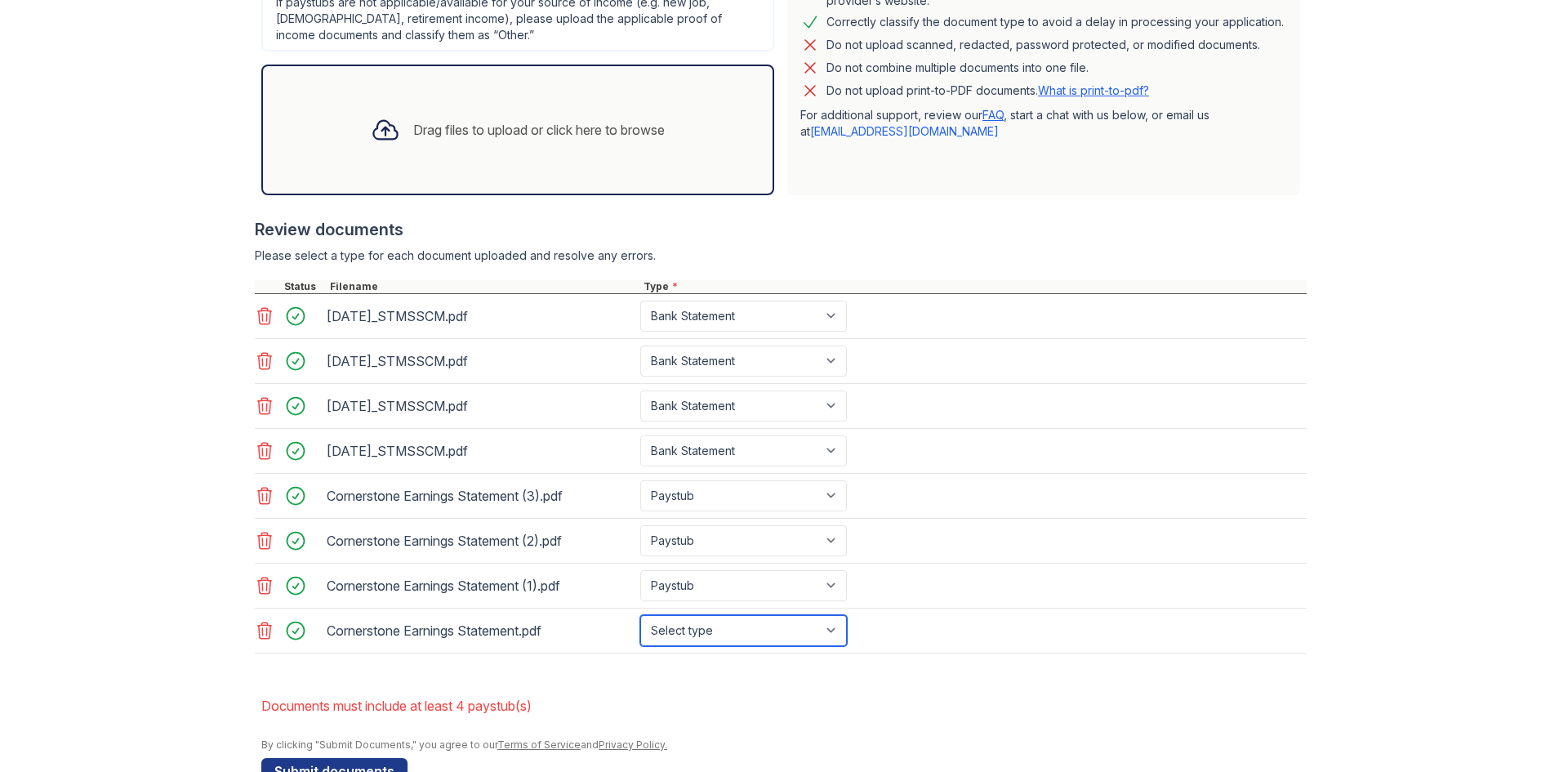
drag, startPoint x: 752, startPoint y: 640, endPoint x: 751, endPoint y: 628, distance: 12.0
click at [752, 638] on select "Select type Paystub Bank Statement Offer Letter Tax Documents Benefit Award Let…" at bounding box center [743, 631] width 207 height 31
select select "paystub"
click at [640, 616] on select "Select type Paystub Bank Statement Offer Letter Tax Documents Benefit Award Let…" at bounding box center [743, 631] width 207 height 31
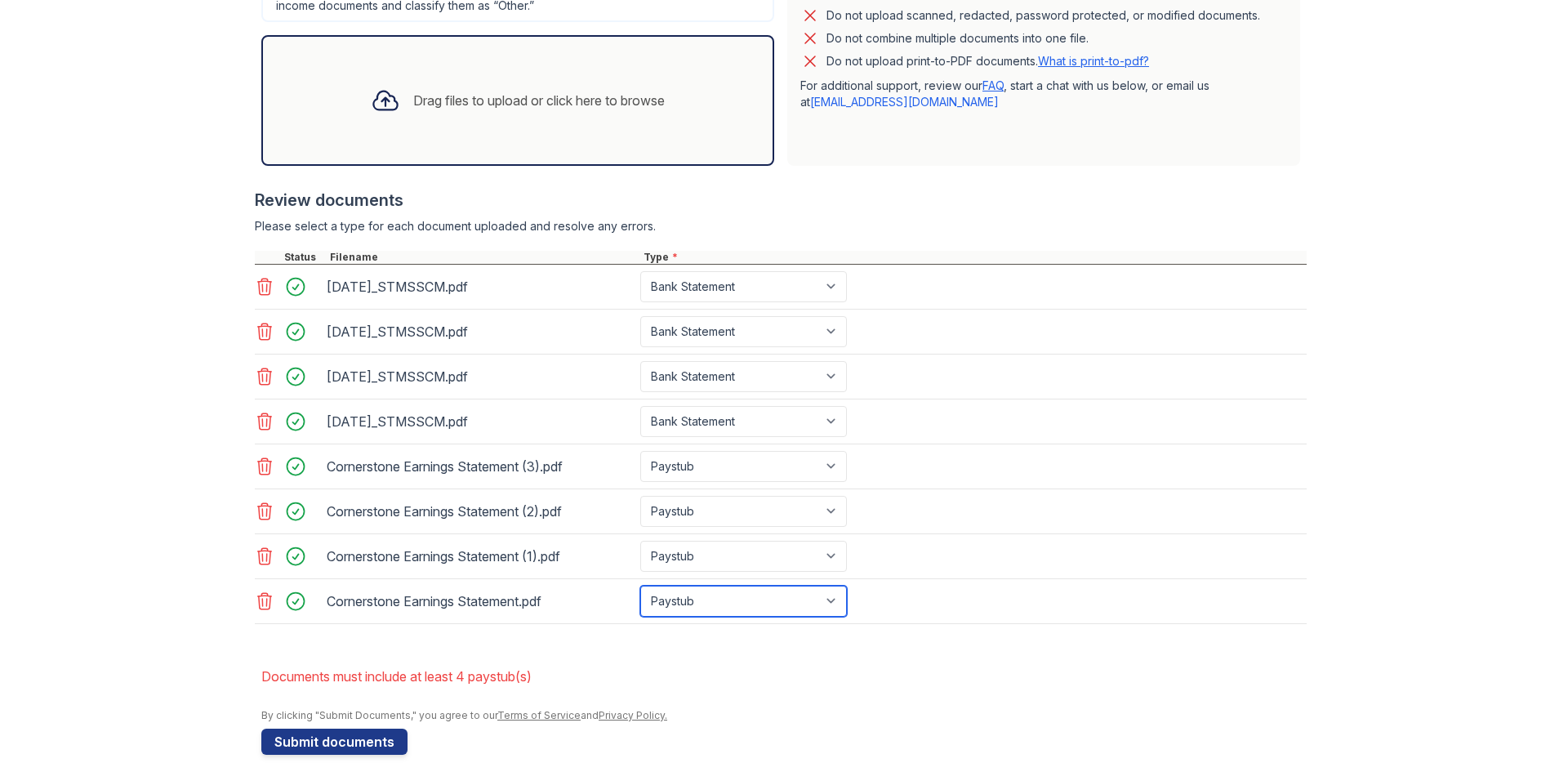
scroll to position [523, 0]
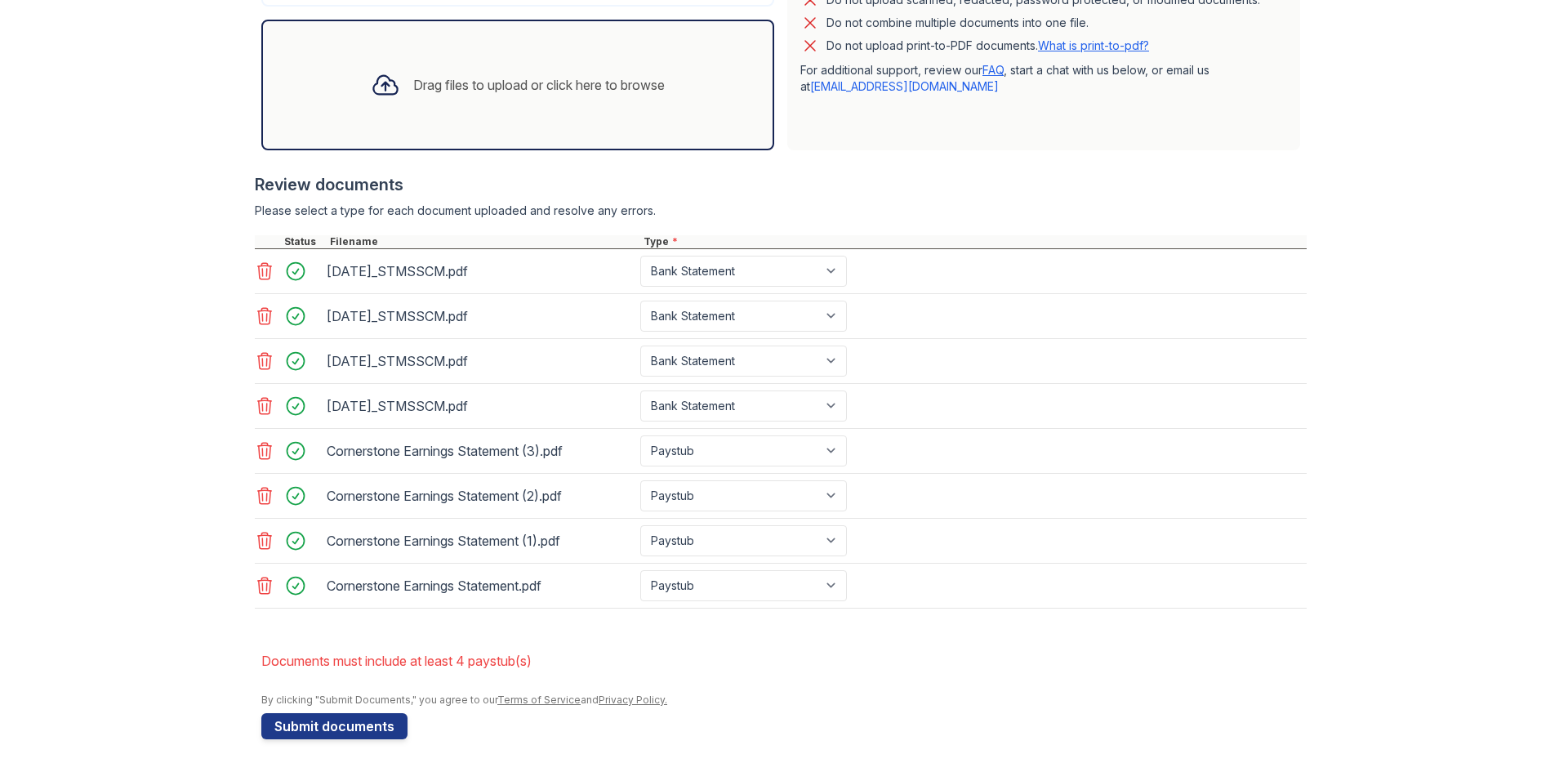
click at [785, 700] on div "By clicking "Submit Documents," you agree to our Terms of Service and Privacy P…" at bounding box center [784, 701] width 1046 height 13
click at [374, 728] on button "Submit documents" at bounding box center [334, 726] width 147 height 26
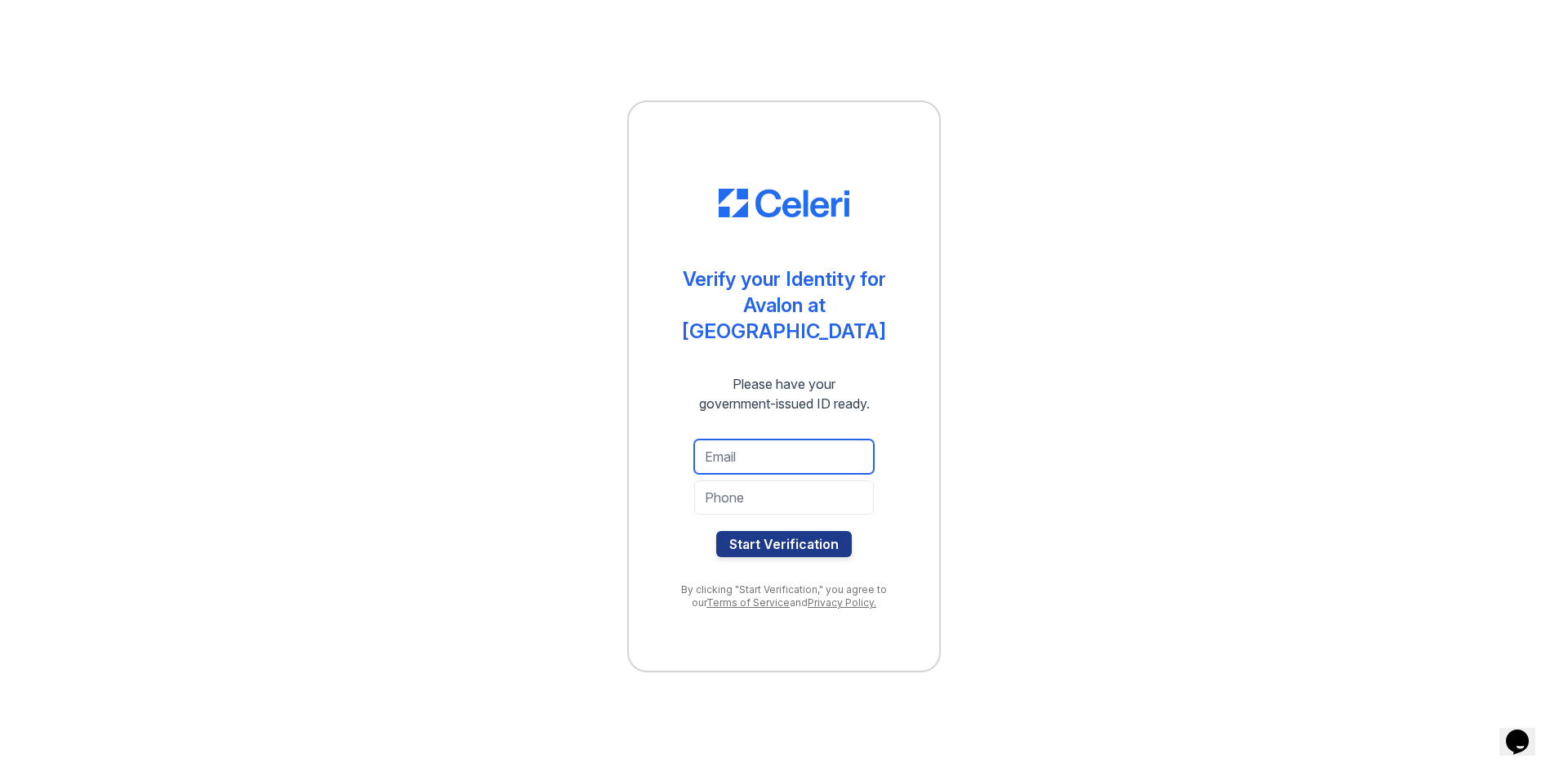
click at [779, 445] on input "email" at bounding box center [784, 457] width 180 height 34
